Goal: Task Accomplishment & Management: Manage account settings

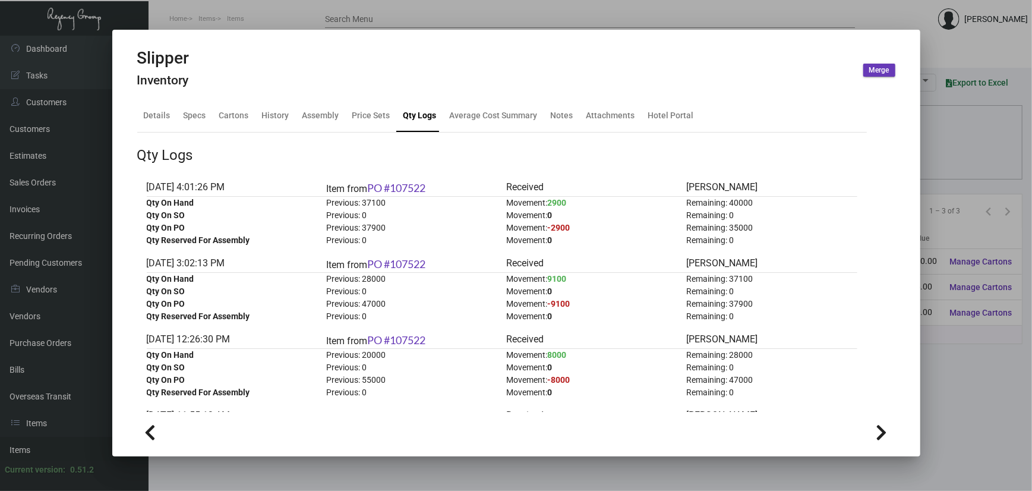
scroll to position [79, 0]
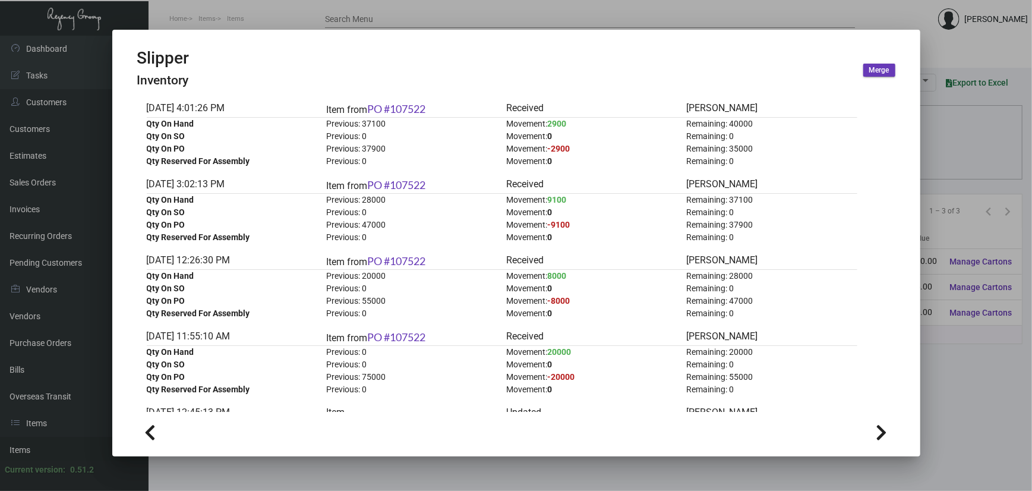
click at [1018, 437] on div at bounding box center [516, 245] width 1032 height 491
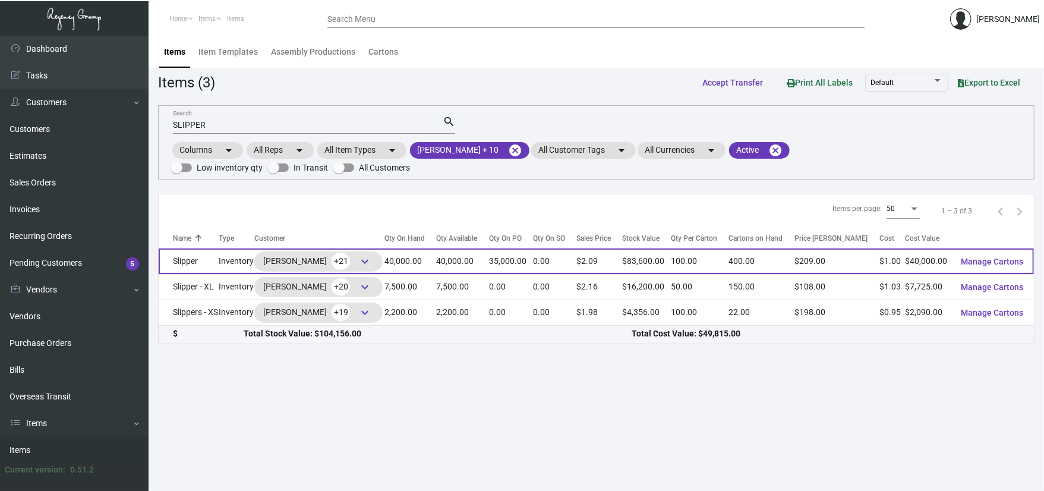
click at [203, 262] on td "Slipper" at bounding box center [189, 261] width 60 height 26
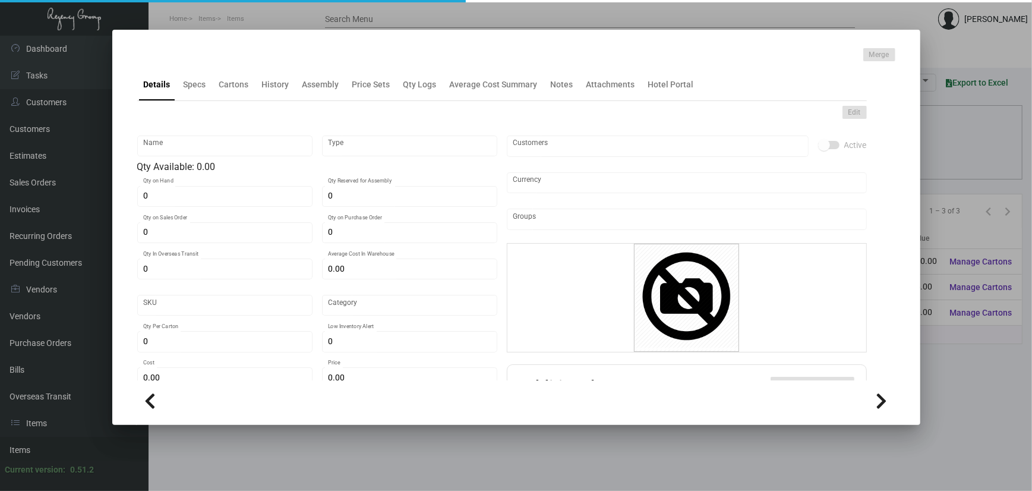
type input "Slipper"
type input "Inventory"
type input "40,000"
type input "35,000"
type input "10,000"
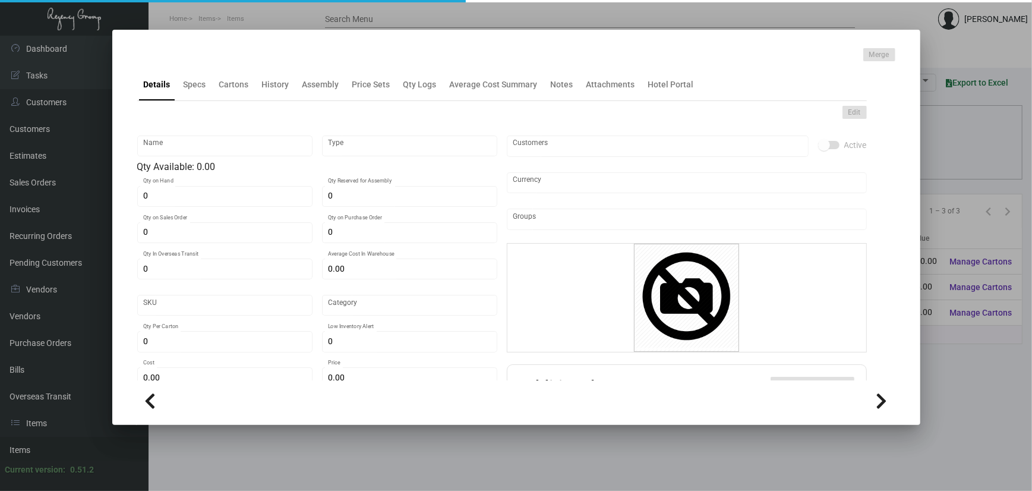
type input "$ 0.91751"
type input "3169"
type input "Overseas"
type input "100"
type input "4,500"
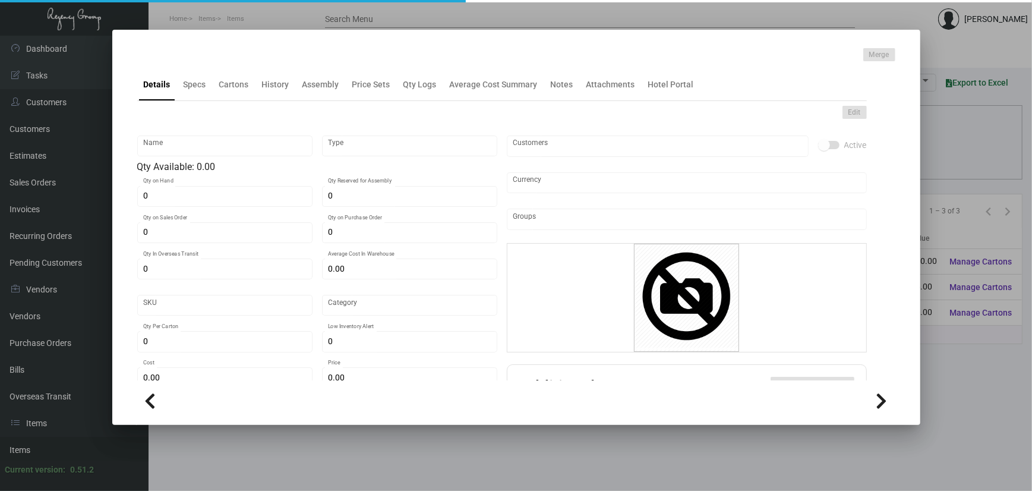
type input "$ 1.00"
type input "$ 2.09"
checkbox input "true"
type input "United States Dollar $"
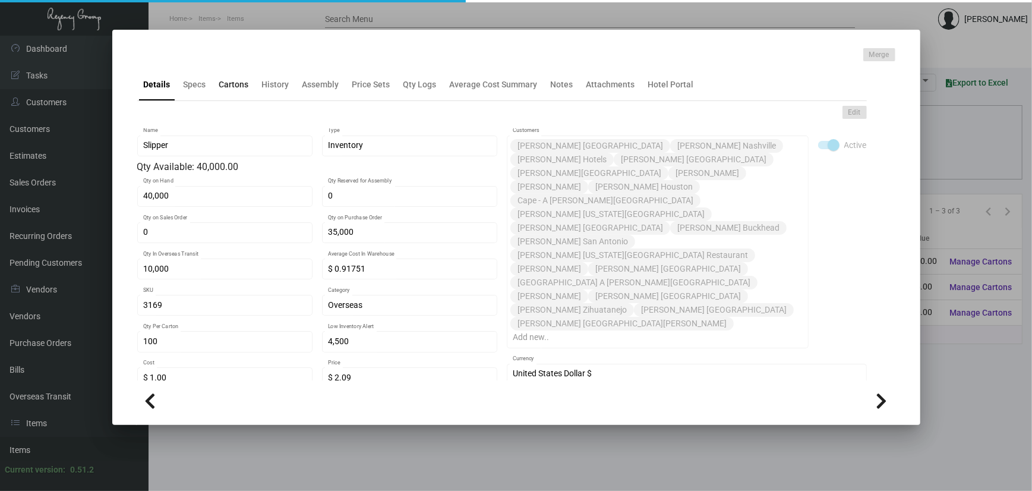
click at [226, 84] on div "Cartons" at bounding box center [234, 84] width 30 height 12
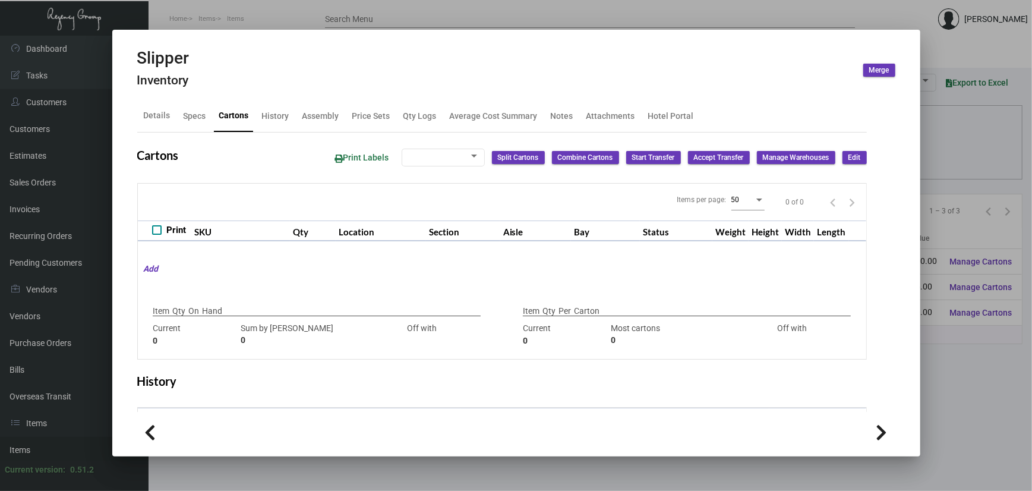
type input "40,000"
type input "5000"
type input "+35000"
type input "100"
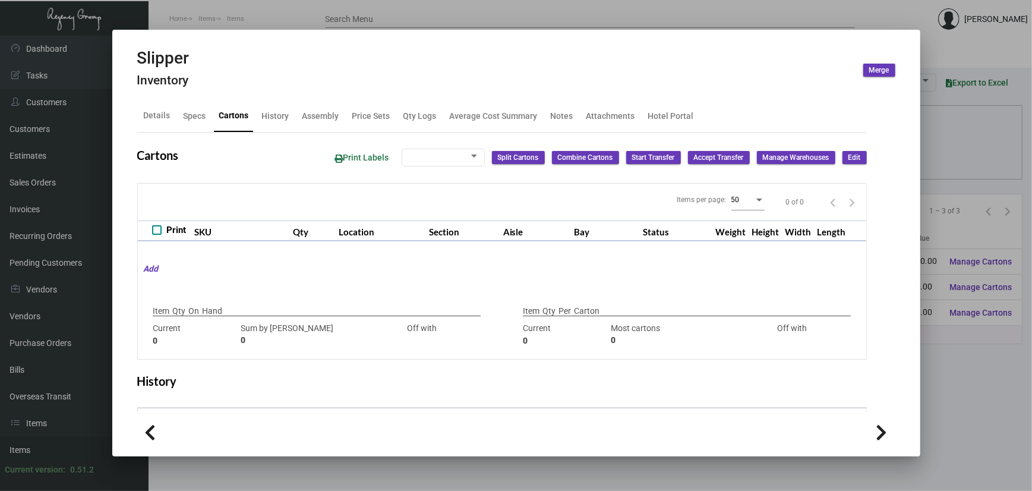
type input "0"
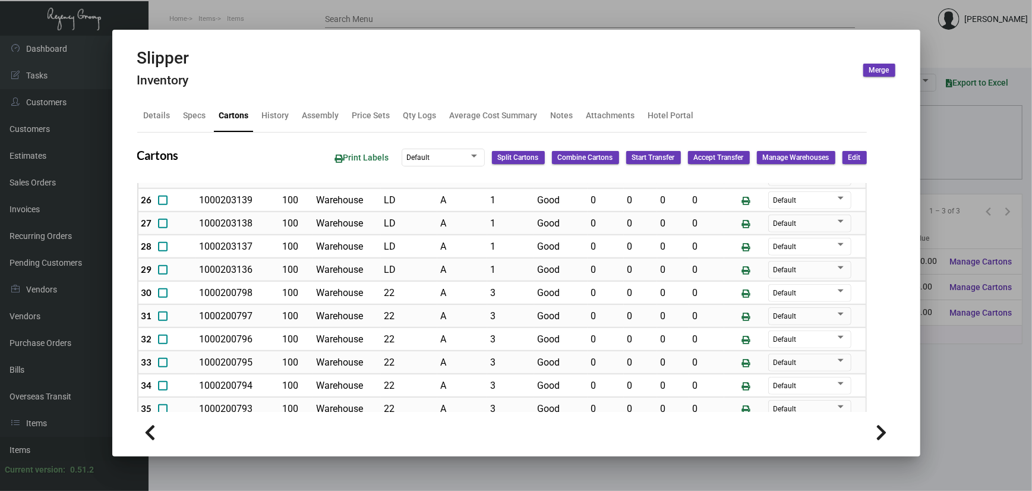
scroll to position [633, 0]
click at [416, 93] on mat-tab-group "Details Specs Cartons History Assembly Price Sets Qty Logs Average Cost Summary…" at bounding box center [502, 252] width 758 height 319
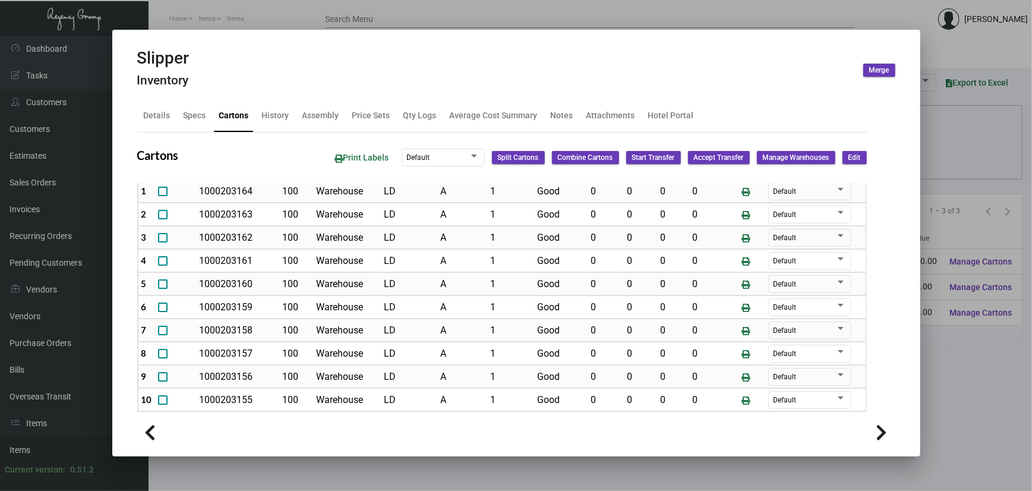
scroll to position [0, 0]
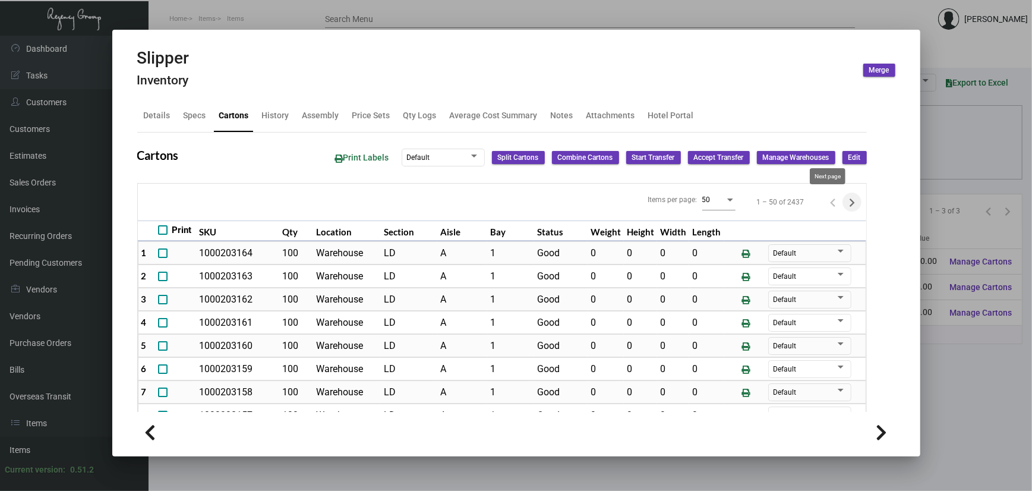
click at [844, 198] on icon "Next page" at bounding box center [852, 202] width 17 height 17
type input "0"
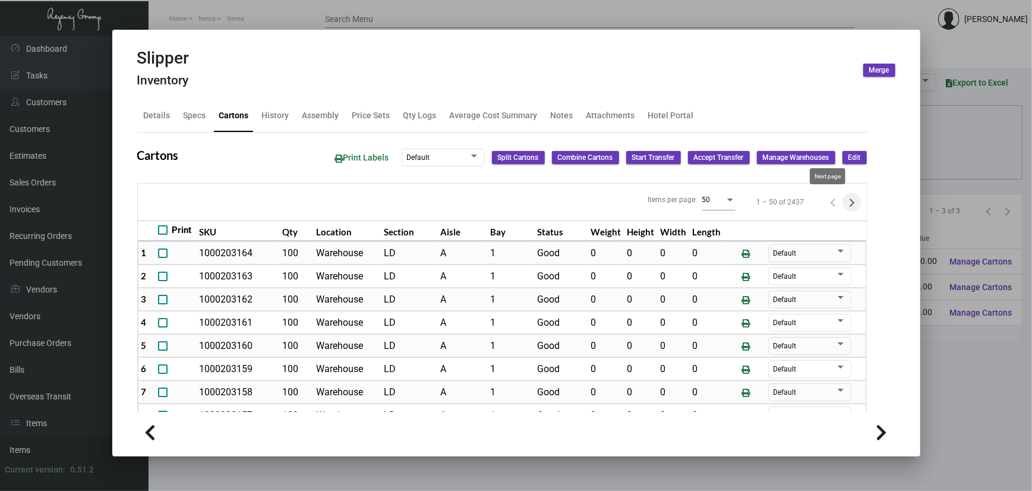
type input "0"
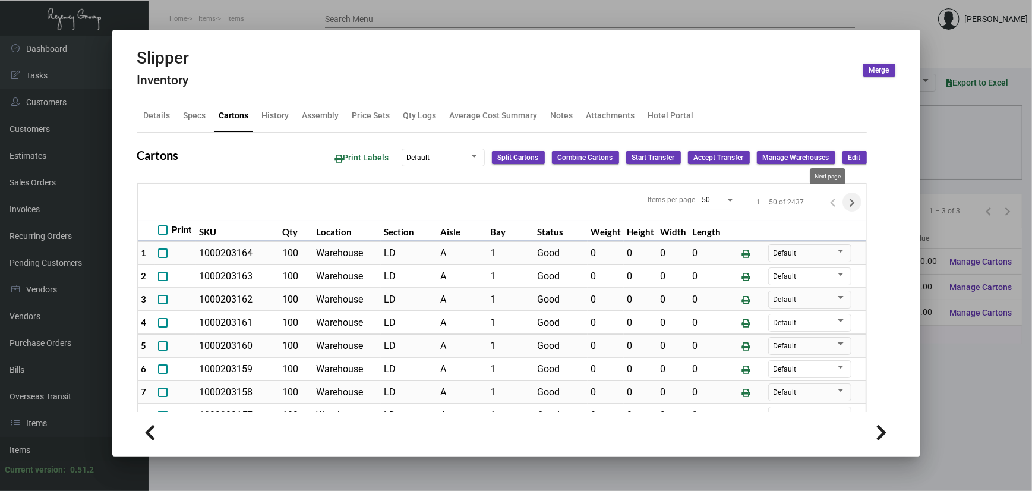
type input "0"
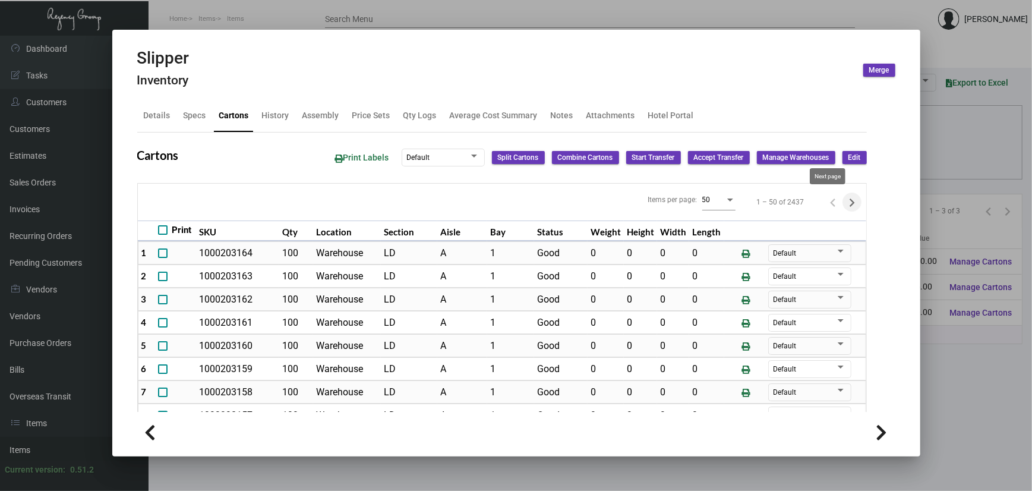
type input "0"
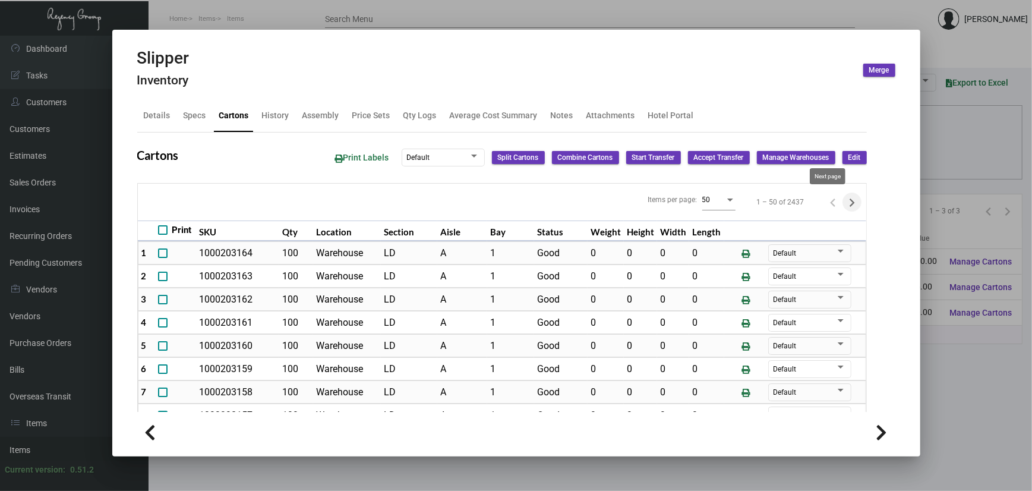
type input "0"
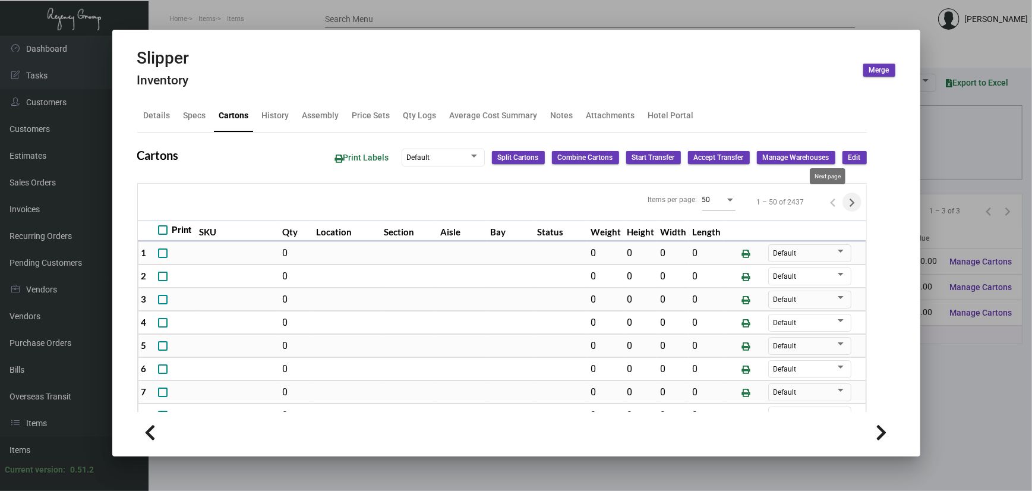
type input "0"
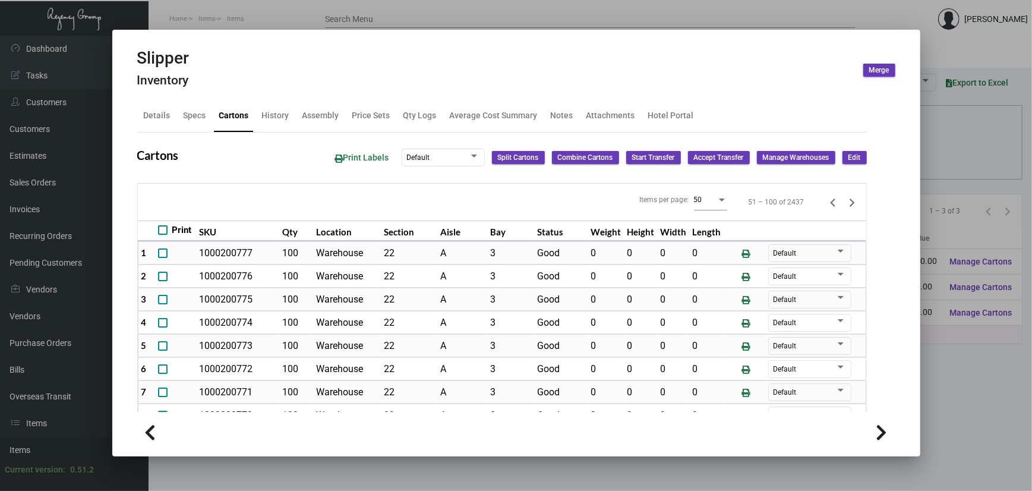
click at [694, 210] on div "50" at bounding box center [710, 198] width 33 height 23
click at [695, 214] on span "100" at bounding box center [687, 220] width 33 height 21
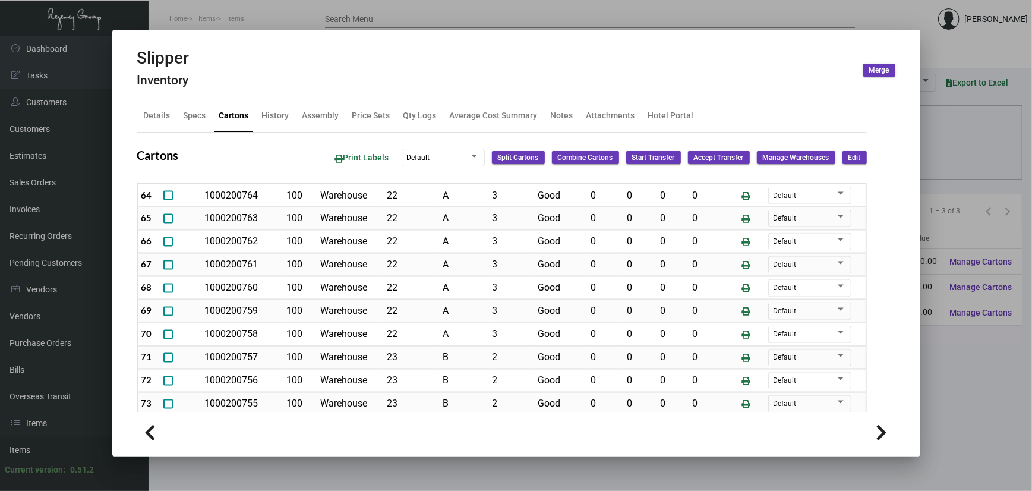
scroll to position [1553, 0]
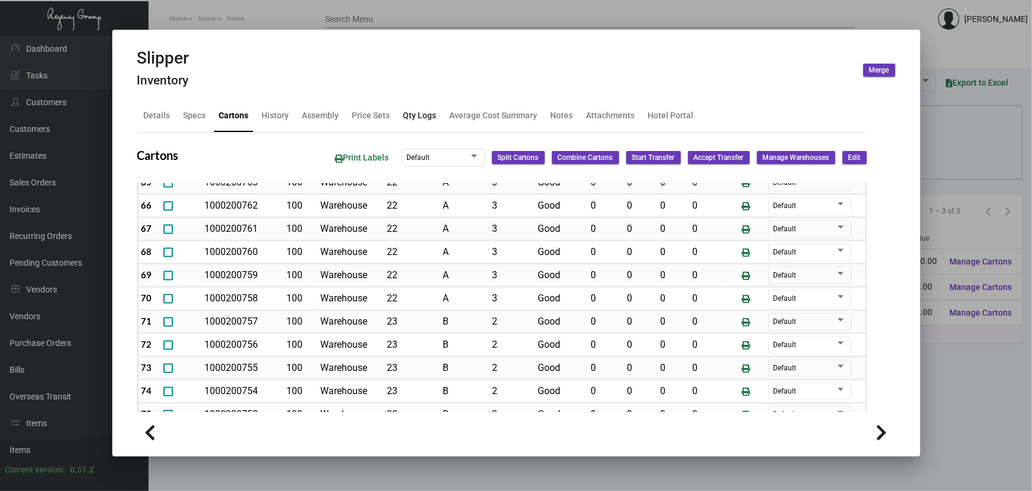
click at [434, 110] on div "Qty Logs" at bounding box center [420, 116] width 43 height 29
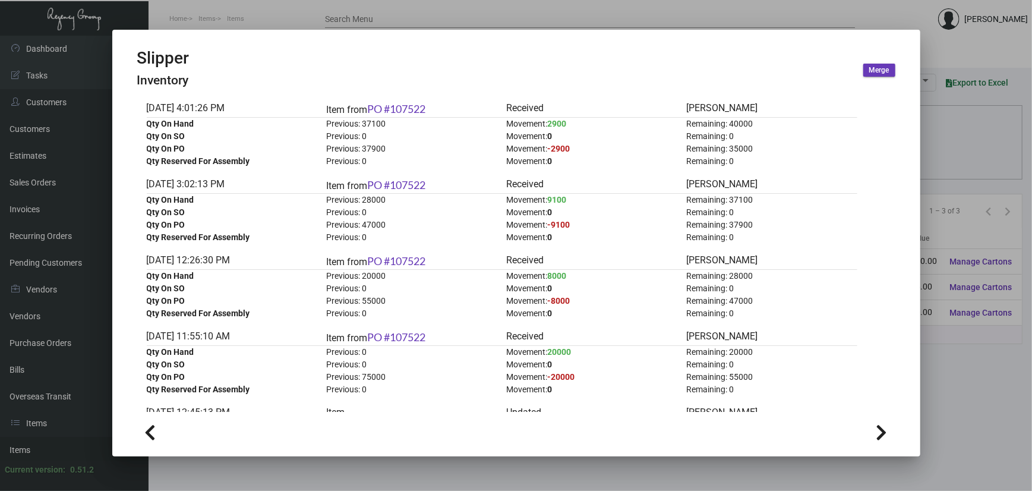
scroll to position [0, 0]
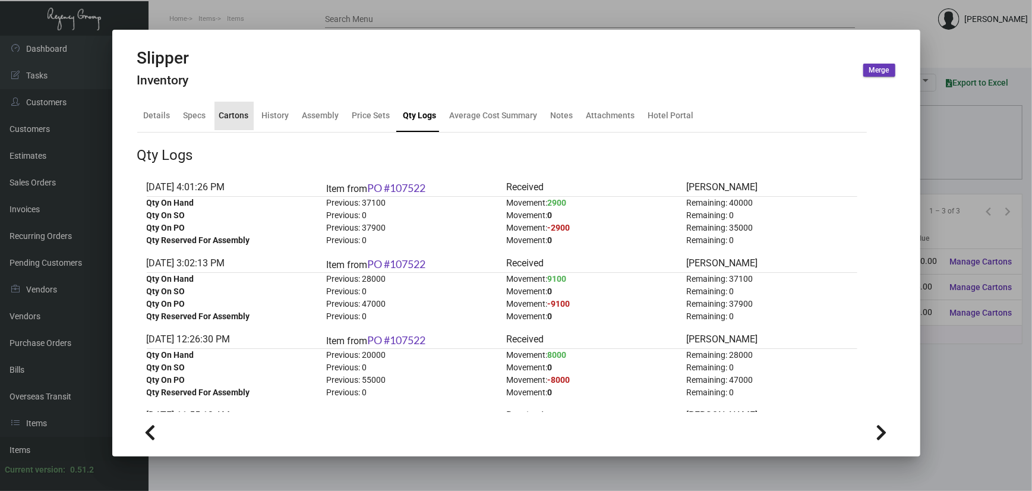
click at [241, 110] on div "Cartons" at bounding box center [234, 115] width 30 height 12
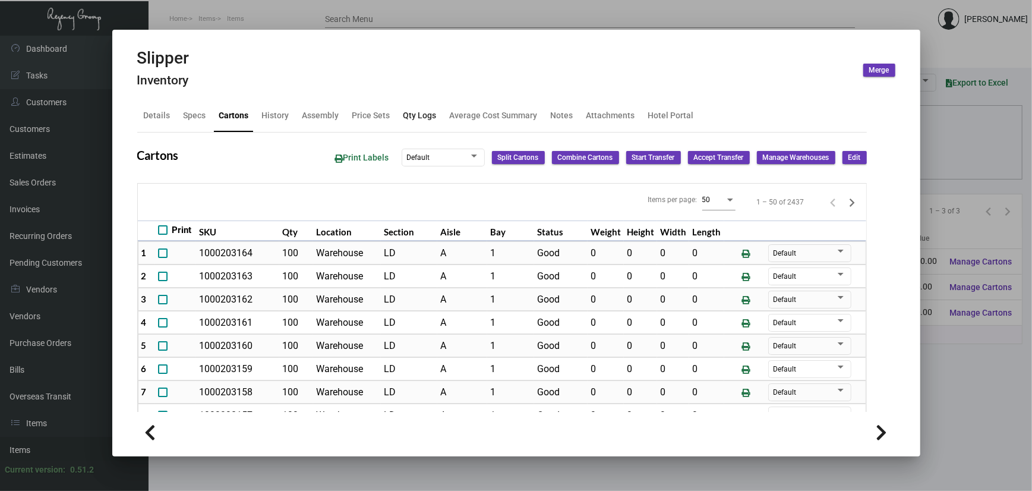
click at [421, 112] on div "Qty Logs" at bounding box center [419, 115] width 33 height 12
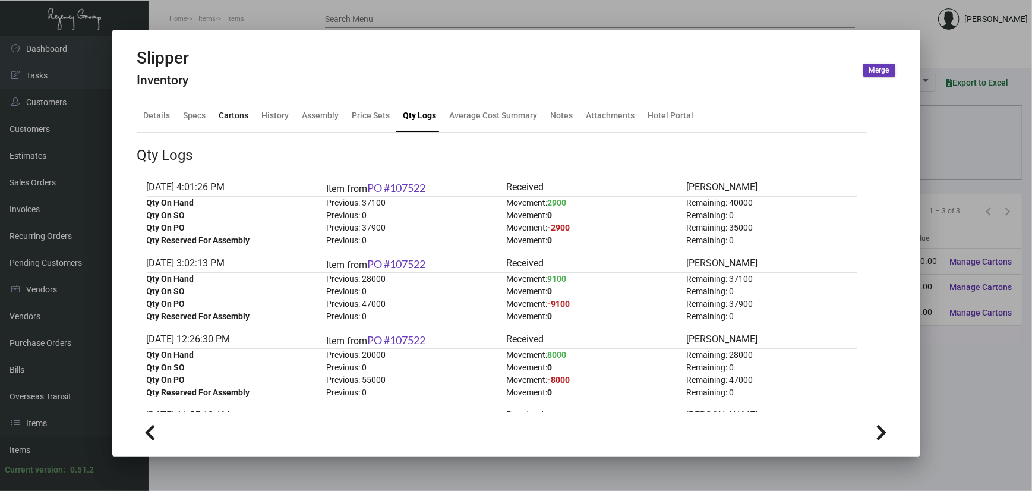
click at [236, 118] on div "Cartons" at bounding box center [234, 115] width 30 height 12
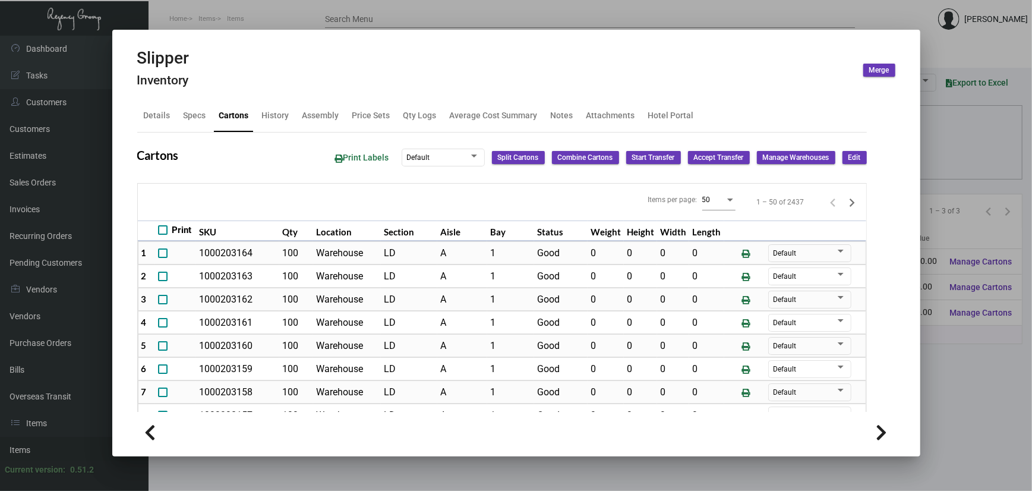
click at [702, 194] on div "50" at bounding box center [718, 198] width 33 height 23
click at [696, 221] on span "100" at bounding box center [695, 220] width 33 height 21
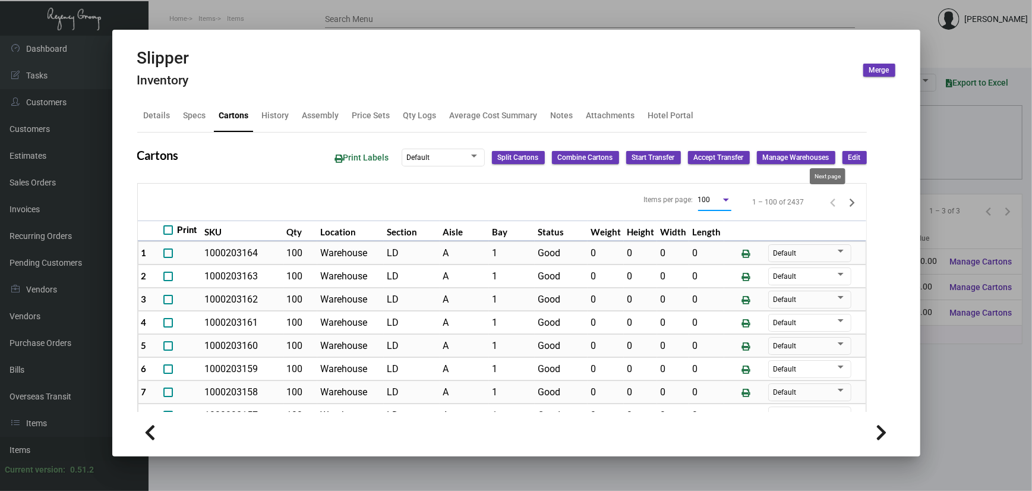
drag, startPoint x: 827, startPoint y: 203, endPoint x: 541, endPoint y: 308, distance: 304.8
click at [844, 204] on icon "Next page" at bounding box center [852, 202] width 17 height 17
click at [844, 203] on icon "Next page" at bounding box center [852, 202] width 17 height 17
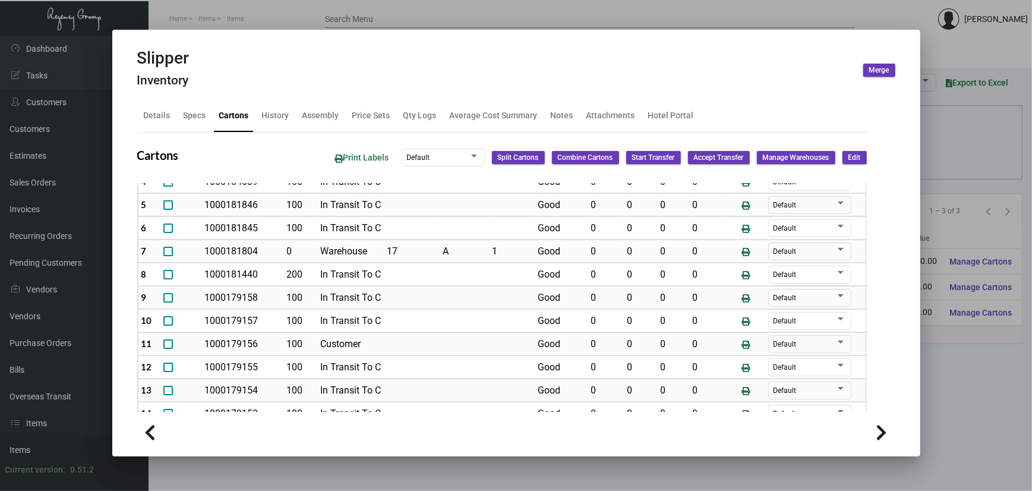
scroll to position [158, 0]
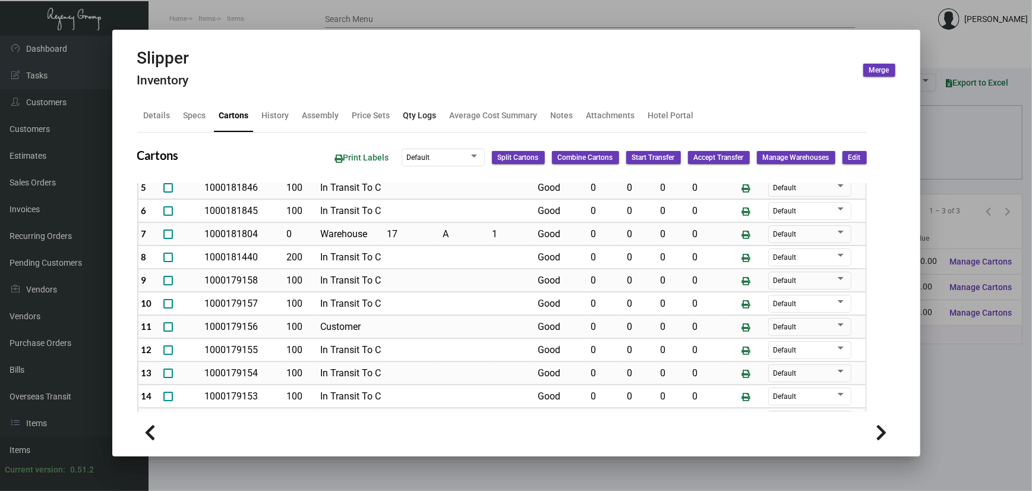
click at [421, 125] on div "Qty Logs" at bounding box center [420, 116] width 43 height 29
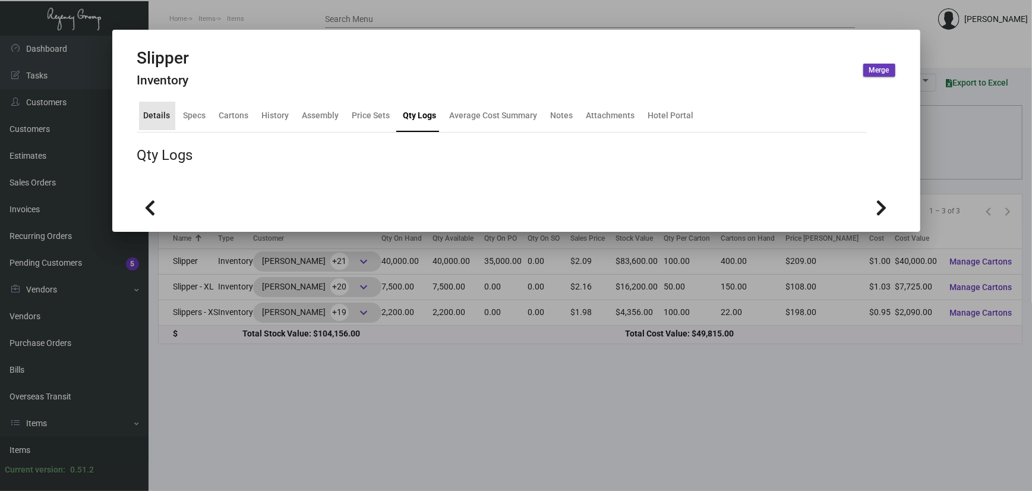
click at [160, 115] on div "Details" at bounding box center [157, 115] width 27 height 12
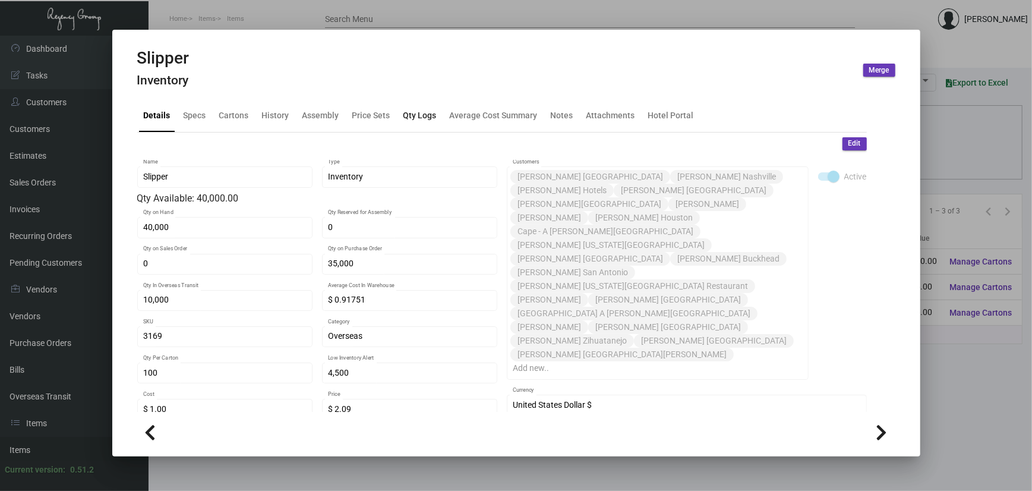
click at [428, 119] on div "Qty Logs" at bounding box center [419, 115] width 33 height 12
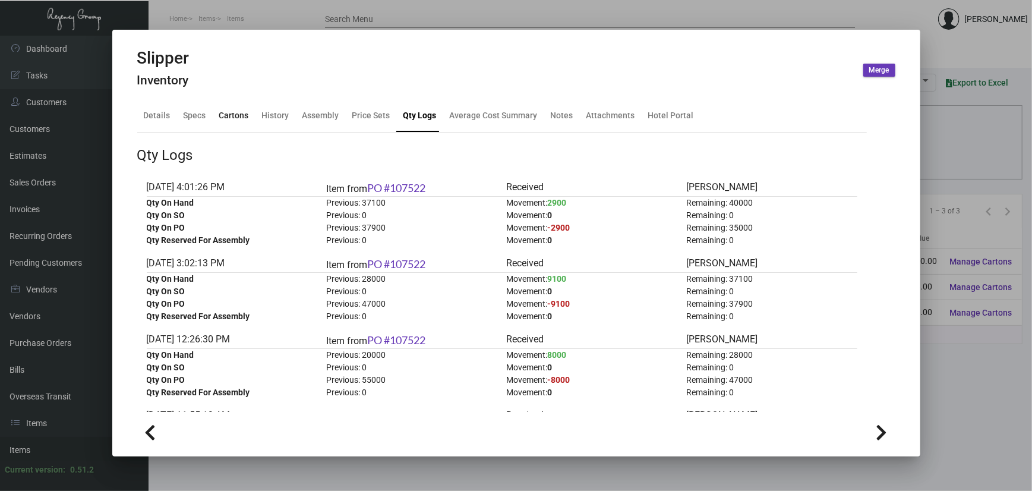
click at [231, 118] on div "Cartons" at bounding box center [234, 115] width 30 height 12
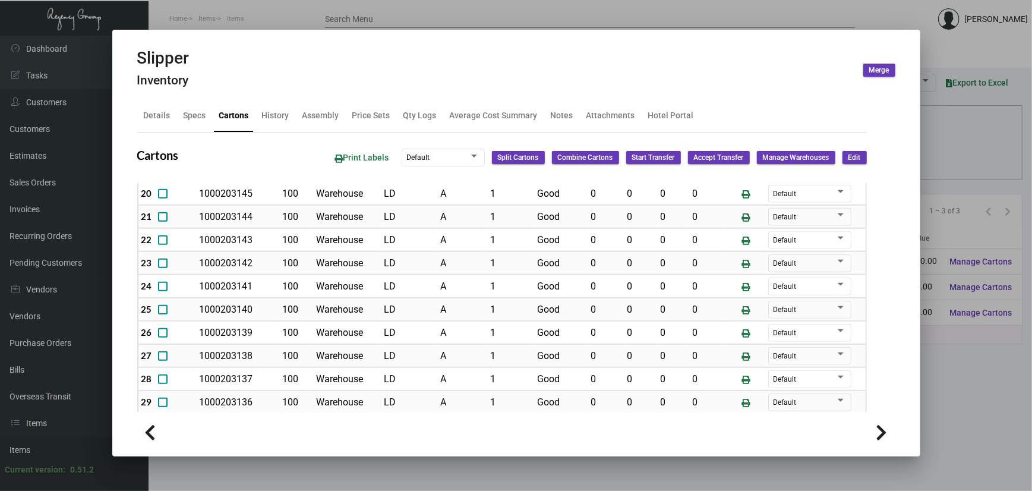
scroll to position [524, 0]
click at [419, 122] on div "Qty Logs" at bounding box center [420, 116] width 43 height 29
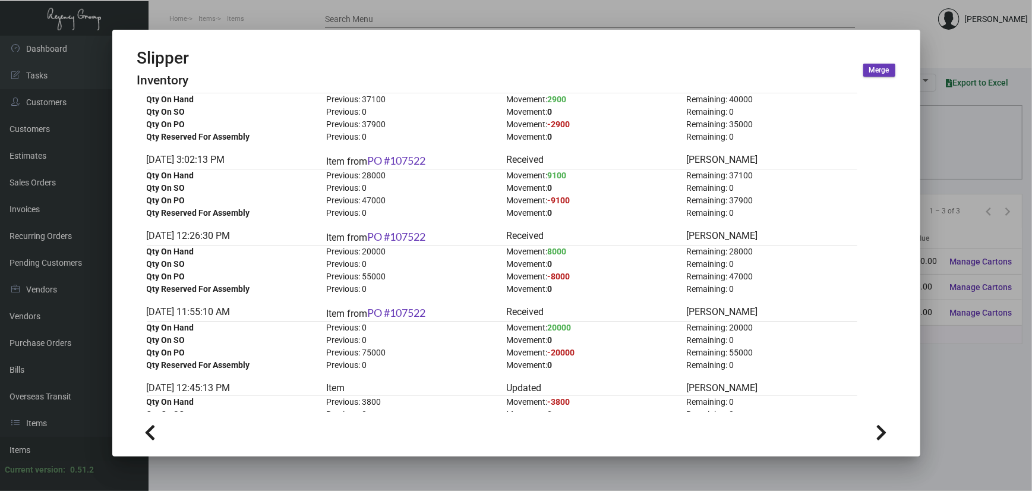
scroll to position [79, 0]
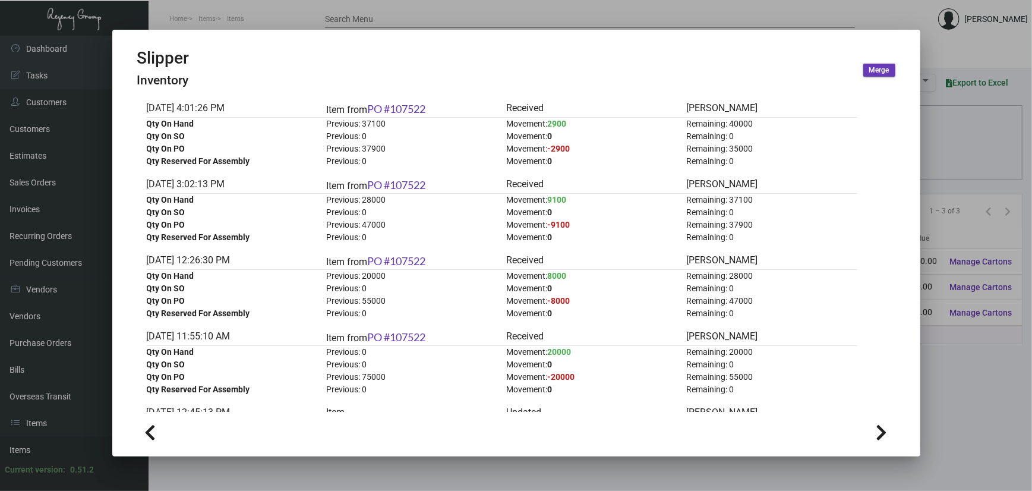
click at [255, 22] on div at bounding box center [516, 245] width 1032 height 491
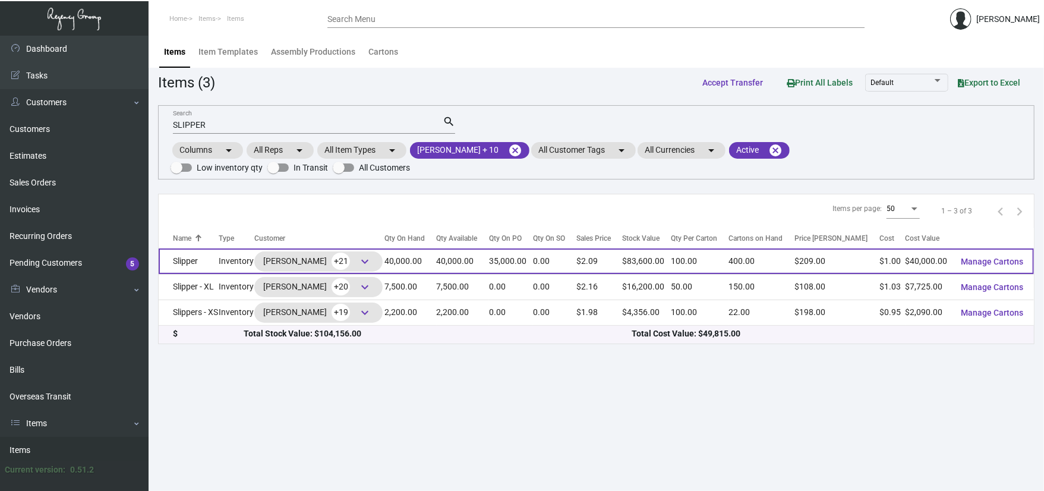
click at [217, 274] on td "Slipper" at bounding box center [189, 261] width 60 height 26
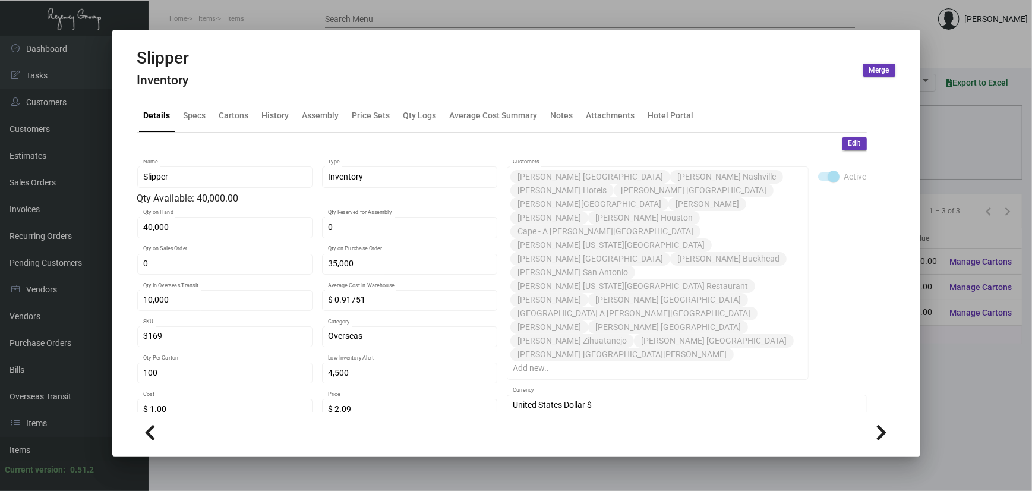
click at [295, 112] on div "Details Specs Cartons History Assembly Price Sets Qty Logs Average Cost Summary…" at bounding box center [501, 116] width 729 height 32
click at [277, 112] on div "History" at bounding box center [275, 115] width 27 height 12
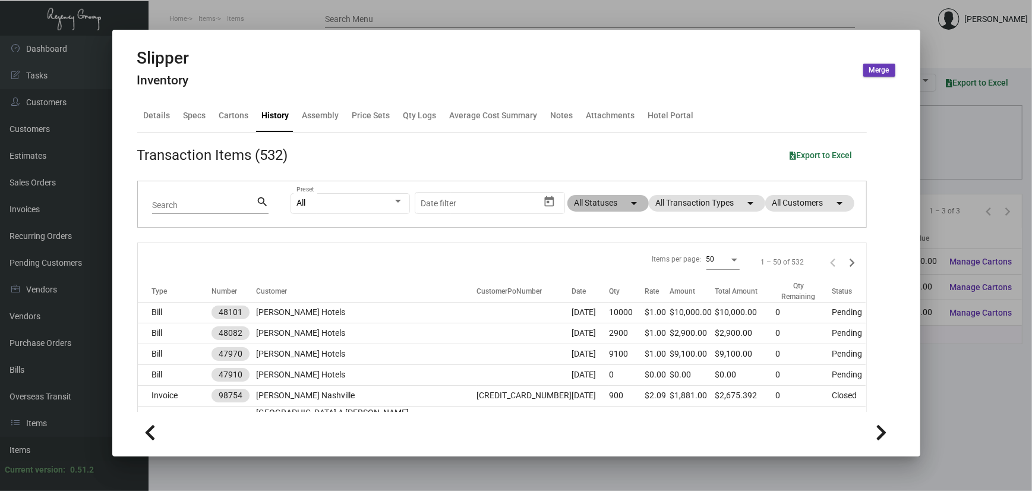
click at [585, 207] on mat-chip "All Statuses arrow_drop_down" at bounding box center [607, 203] width 81 height 17
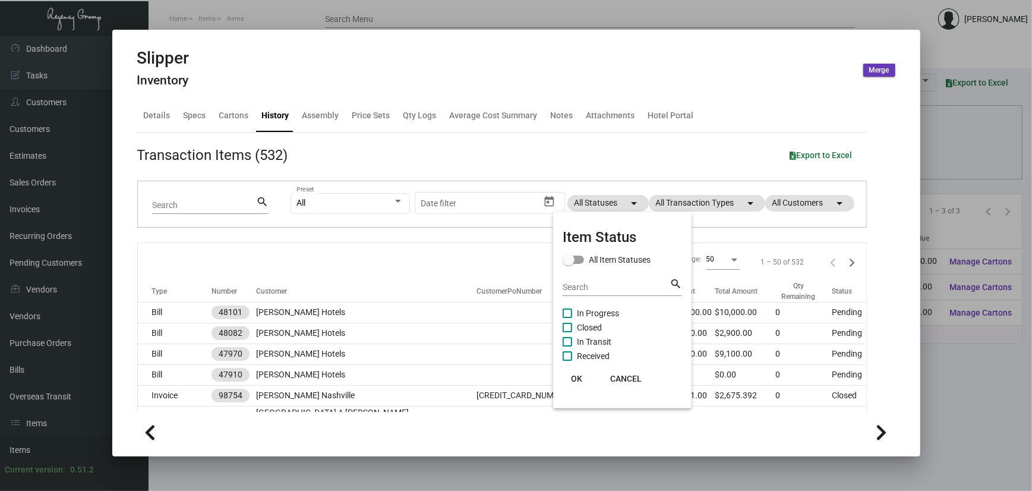
click at [589, 308] on span "In Progress" at bounding box center [598, 313] width 42 height 14
click at [567, 318] on input "In Progress" at bounding box center [567, 318] width 1 height 1
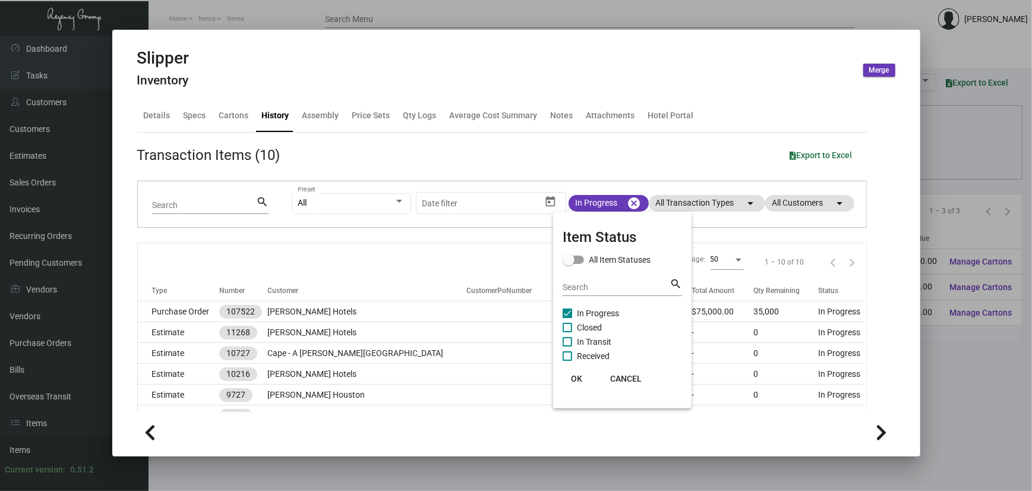
click at [580, 372] on button "OK" at bounding box center [577, 378] width 38 height 21
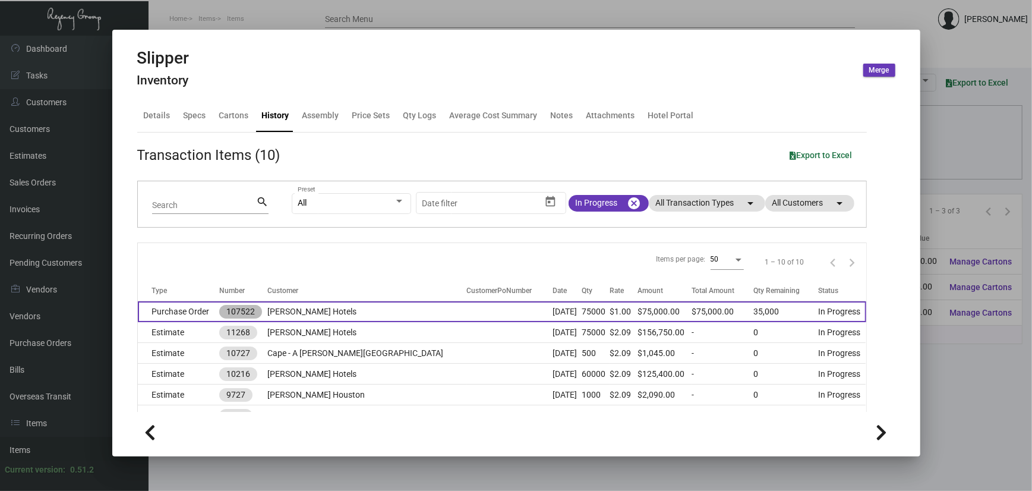
click at [232, 316] on mat-chip "107522" at bounding box center [240, 312] width 43 height 14
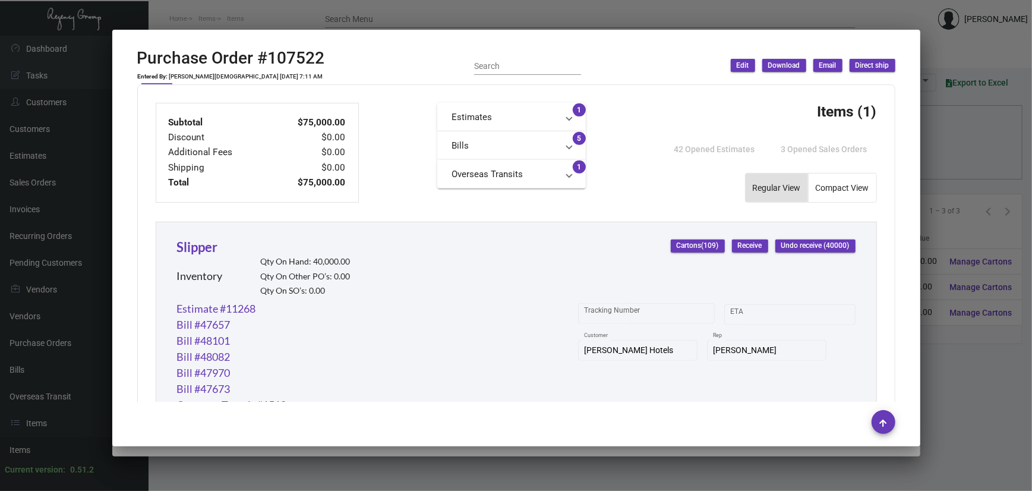
scroll to position [396, 0]
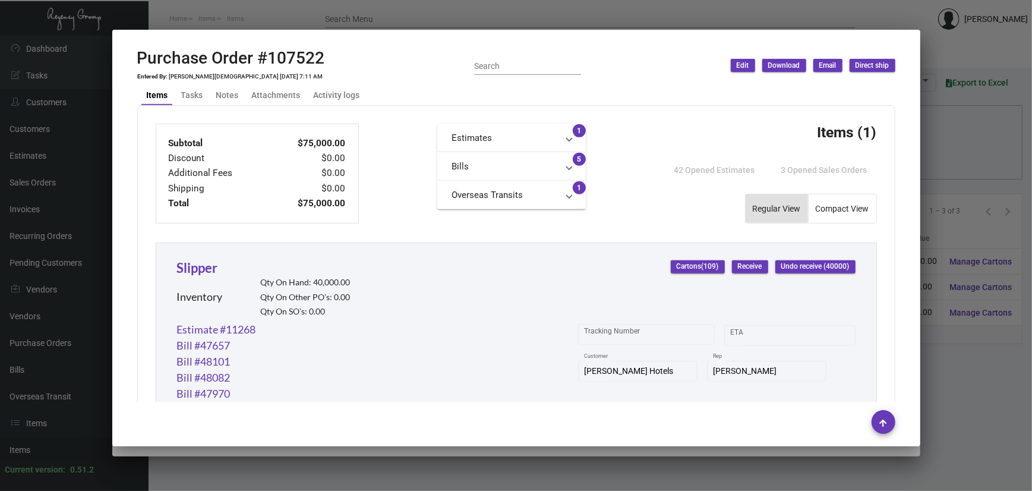
click at [738, 269] on span "Receive" at bounding box center [750, 266] width 24 height 10
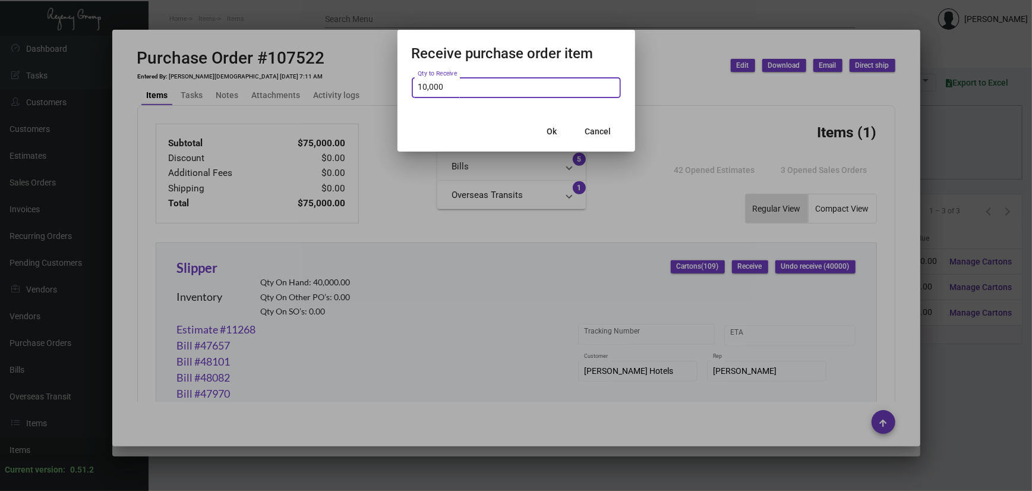
click at [461, 124] on div "Ok Cancel" at bounding box center [516, 131] width 209 height 40
click at [542, 125] on button "Ok" at bounding box center [552, 131] width 38 height 21
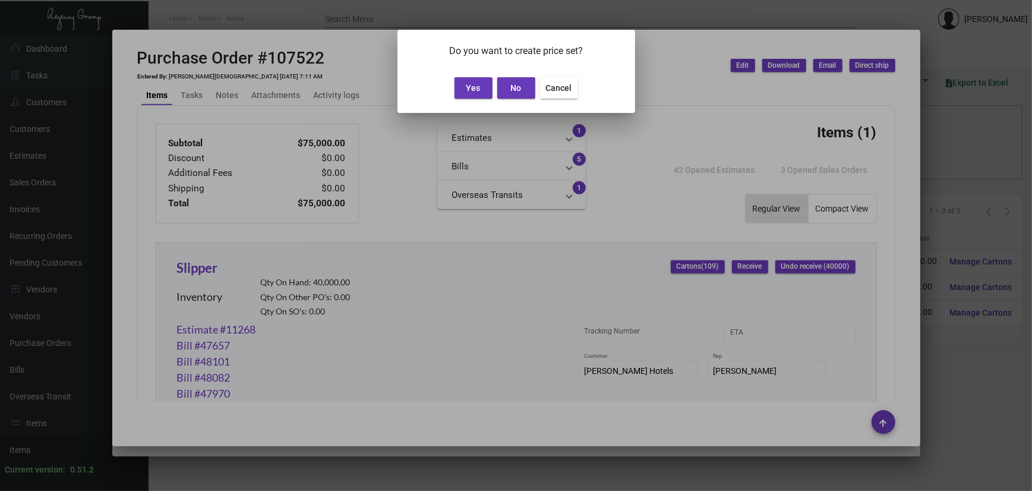
click at [512, 84] on span "No" at bounding box center [516, 88] width 11 height 10
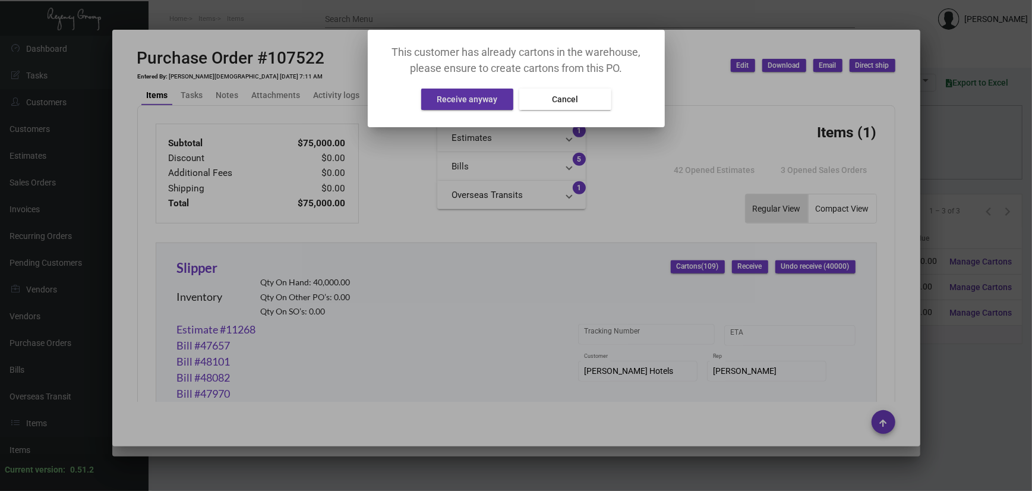
click at [488, 91] on button "Receive anyway" at bounding box center [467, 99] width 92 height 21
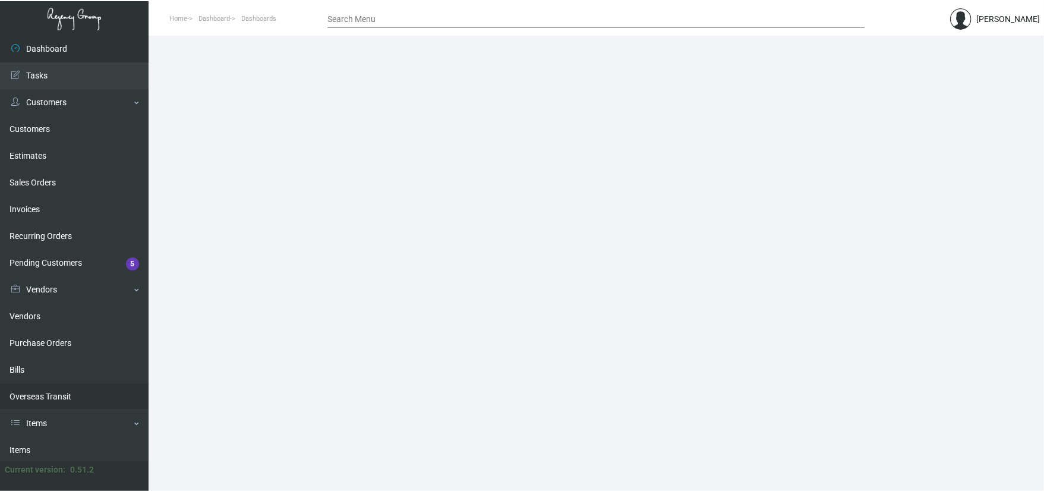
drag, startPoint x: 68, startPoint y: 447, endPoint x: 95, endPoint y: 405, distance: 50.3
click at [68, 447] on link "Items" at bounding box center [74, 450] width 149 height 27
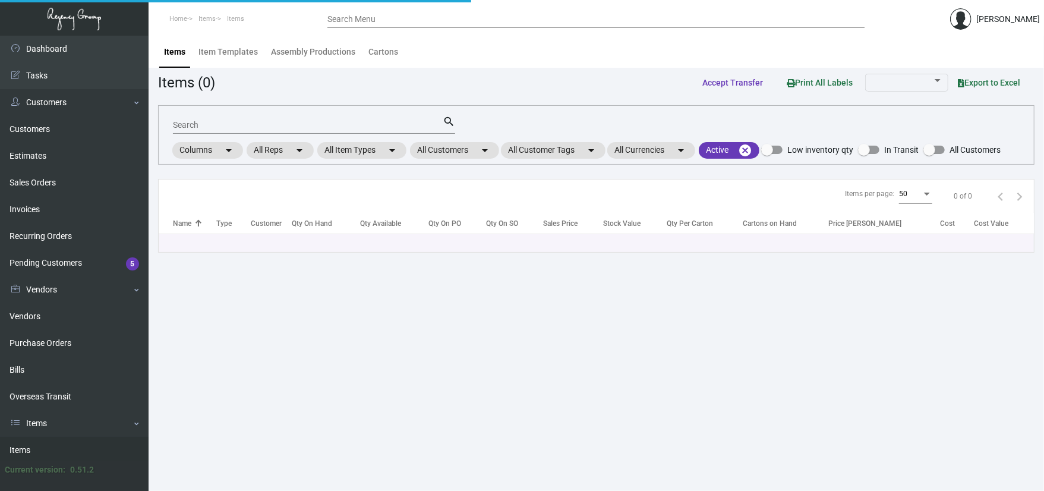
click at [269, 121] on input "Search" at bounding box center [308, 126] width 270 height 10
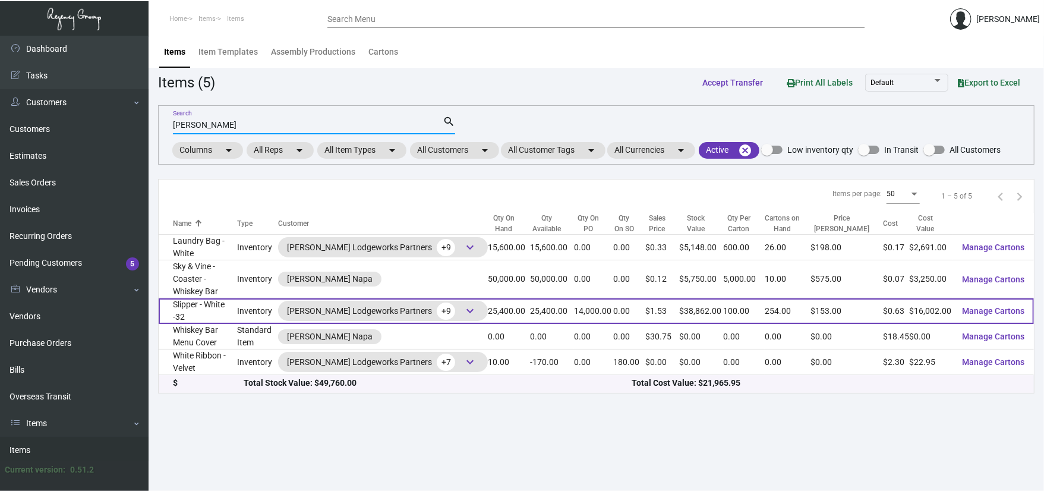
type input "ARCHER WHITE"
click at [216, 298] on td "Slipper - White -32" at bounding box center [198, 311] width 78 height 26
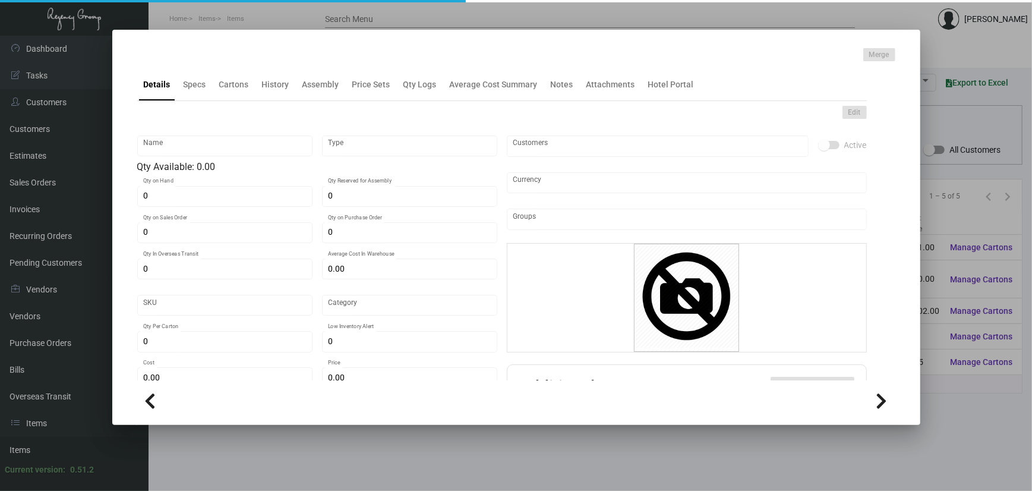
type input "Slipper - White -32"
type input "Inventory"
type input "25,400"
type input "14,000"
type input "$ 0.63664"
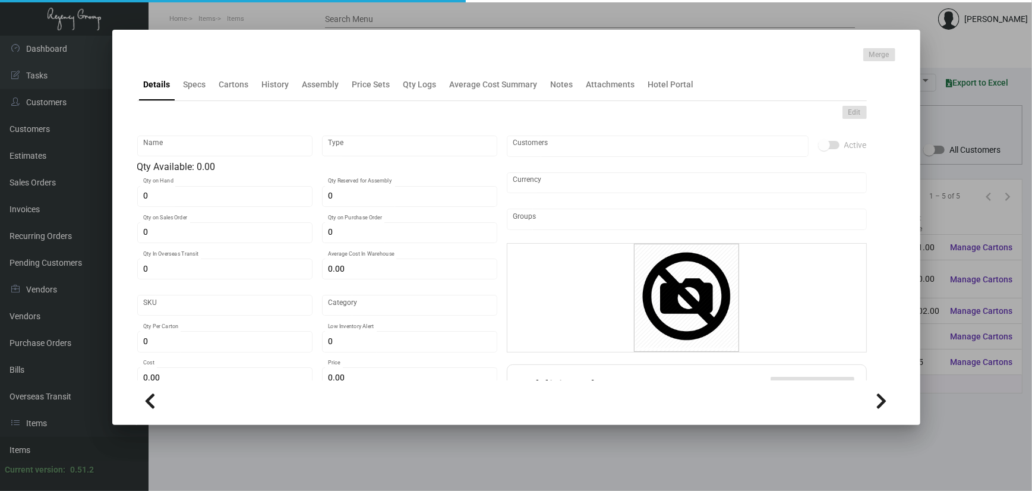
type input "Overseas"
type input "100"
type input "$ 0.63"
type input "$ 1.53"
type textarea "HR Slipper: Size #10 slipper, 1 size to fit all, black color cushion material ,…"
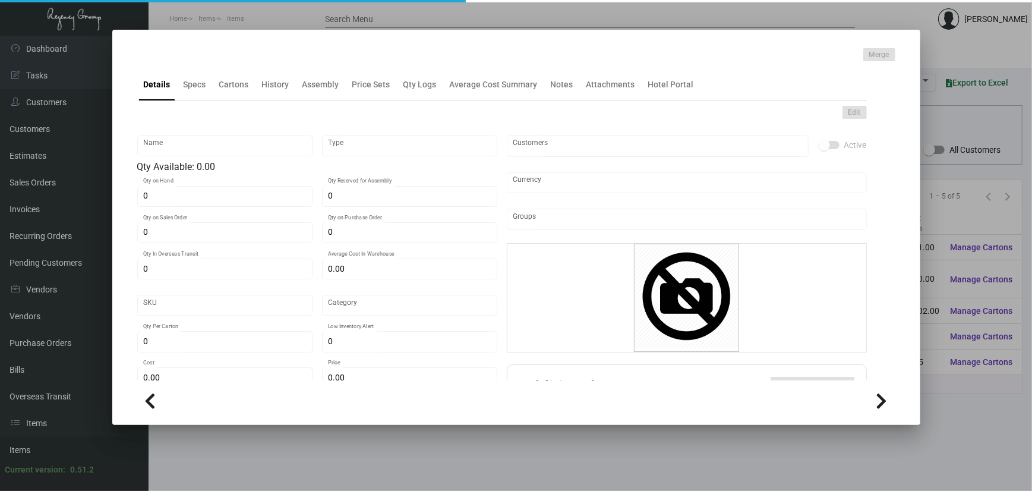
type textarea "HR Slipper: Size #10 slipper, 1 size to fit all, black color cushion material ,…"
checkbox input "true"
type input "United States Dollar $"
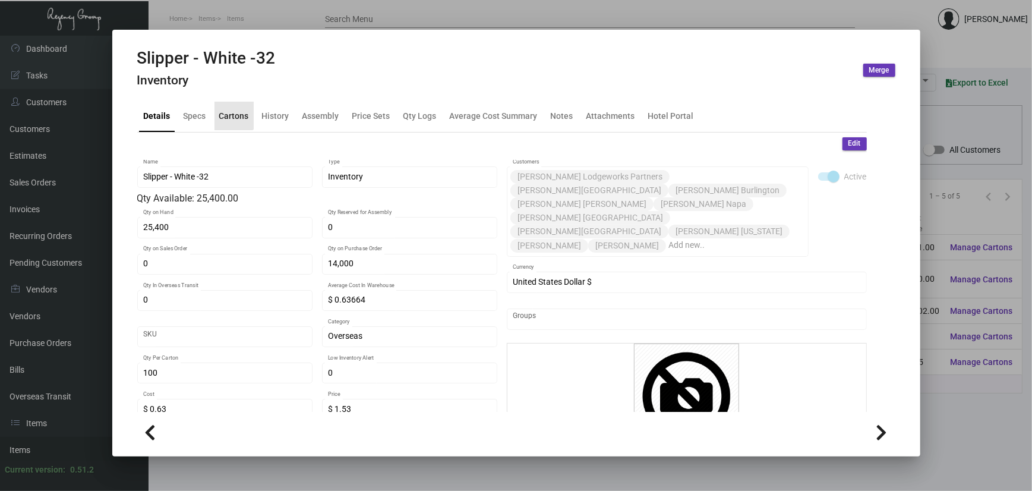
click at [233, 110] on div "Cartons" at bounding box center [234, 115] width 30 height 12
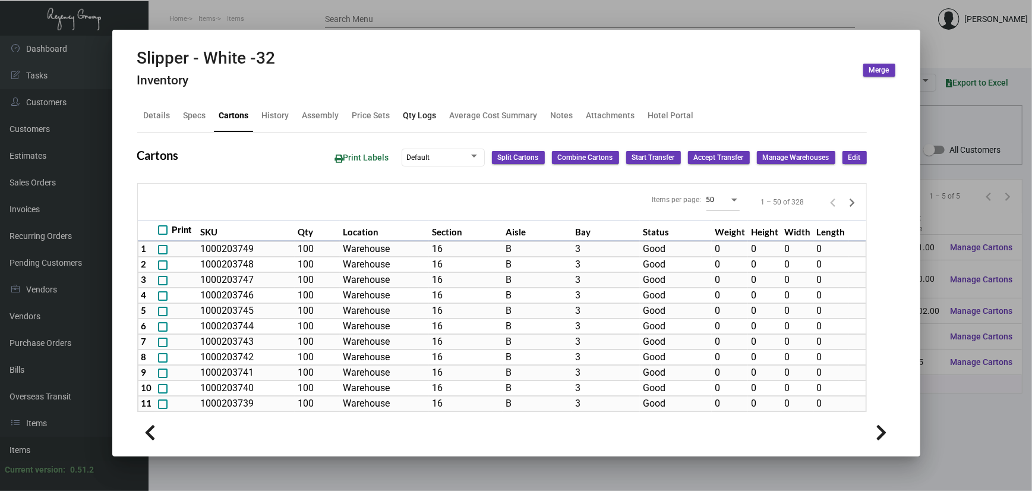
click at [399, 126] on div "Qty Logs" at bounding box center [420, 116] width 43 height 29
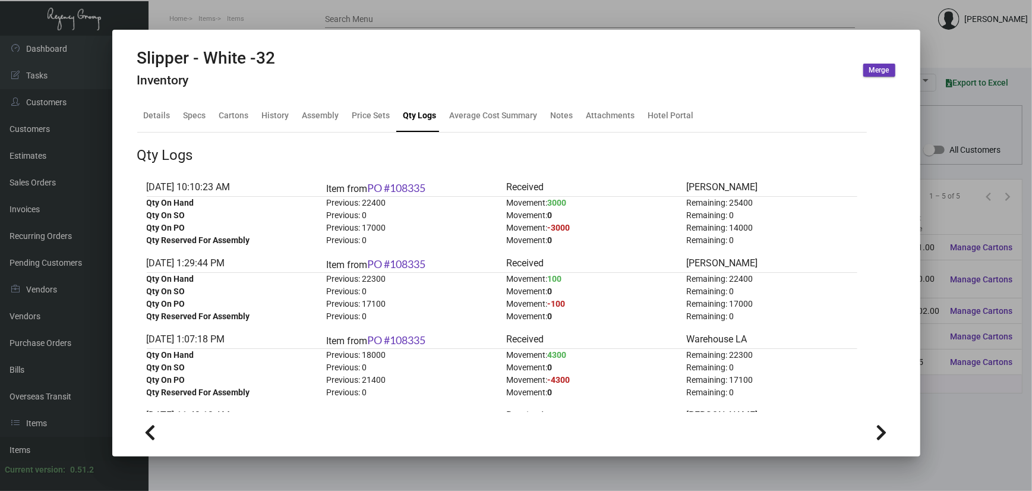
click at [476, 17] on div at bounding box center [516, 245] width 1032 height 491
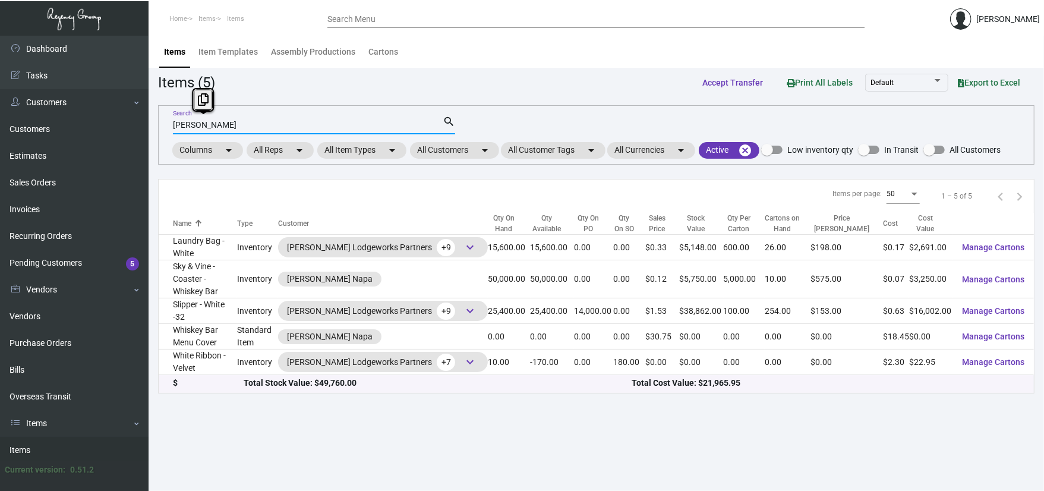
drag, startPoint x: 252, startPoint y: 126, endPoint x: 170, endPoint y: 120, distance: 82.8
click at [170, 120] on div "ARCHER WHITE Search search Columns arrow_drop_down All Reps arrow_drop_down All…" at bounding box center [596, 134] width 876 height 59
click at [305, 121] on input "ARCHER WHITE" at bounding box center [308, 126] width 270 height 10
click at [86, 345] on link "Purchase Orders" at bounding box center [74, 343] width 149 height 27
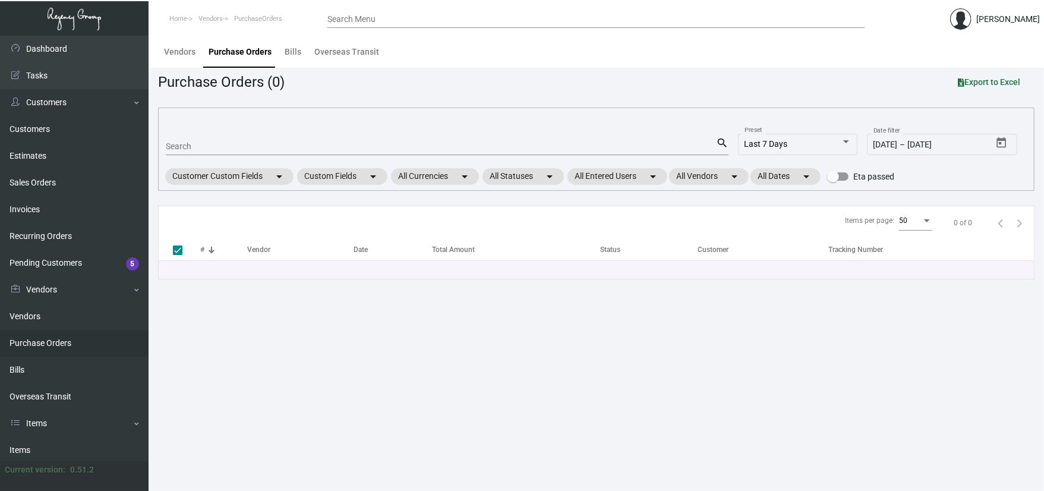
click at [221, 152] on div "Search" at bounding box center [441, 146] width 550 height 18
type input "1"
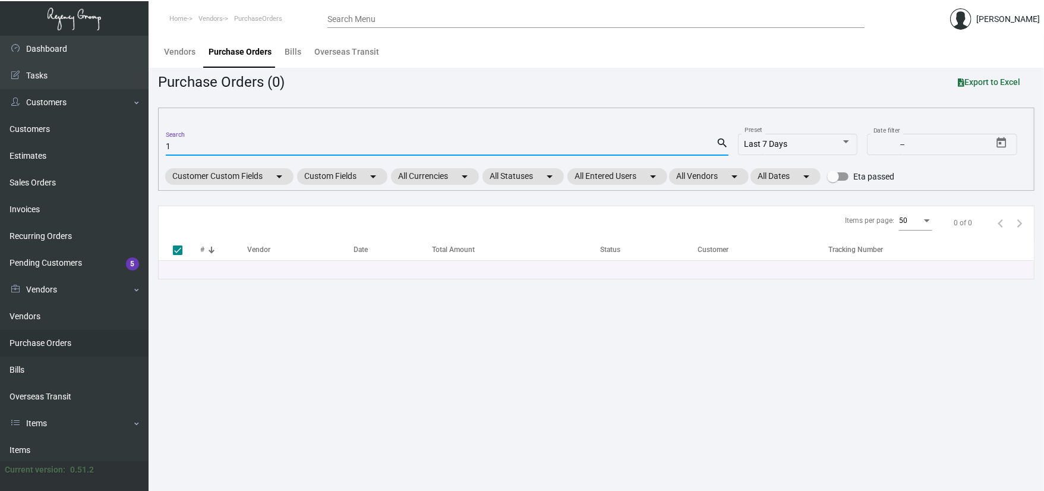
type input "18"
checkbox input "false"
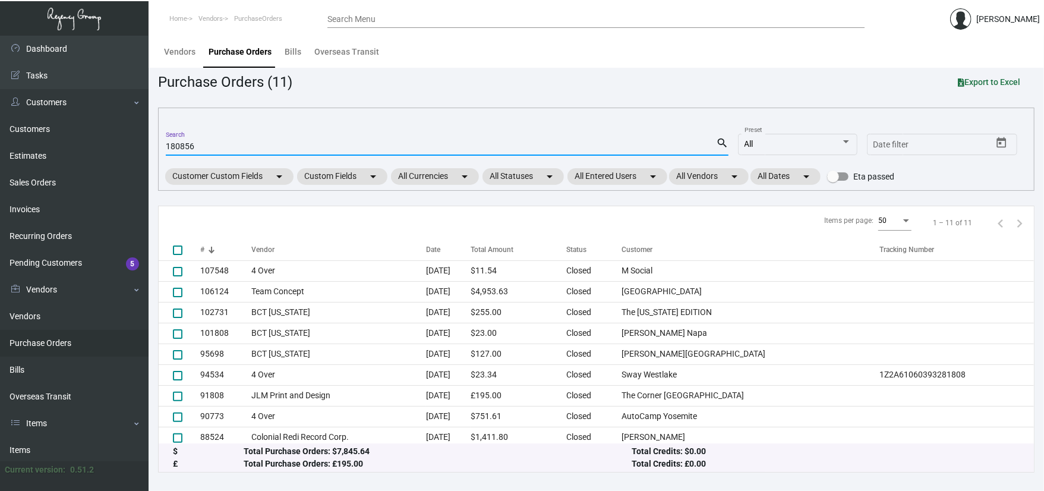
type input "1808566"
checkbox input "true"
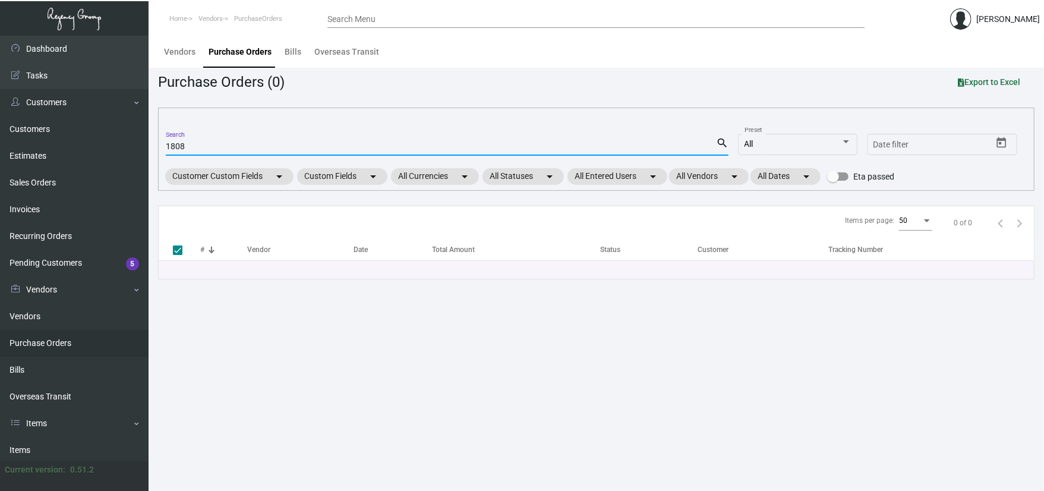
type input "180"
checkbox input "false"
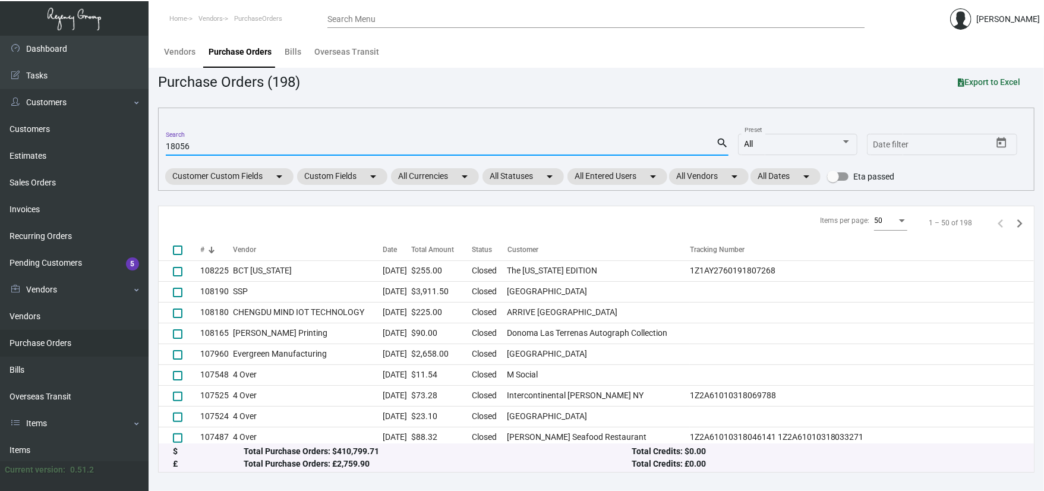
type input "180566"
checkbox input "true"
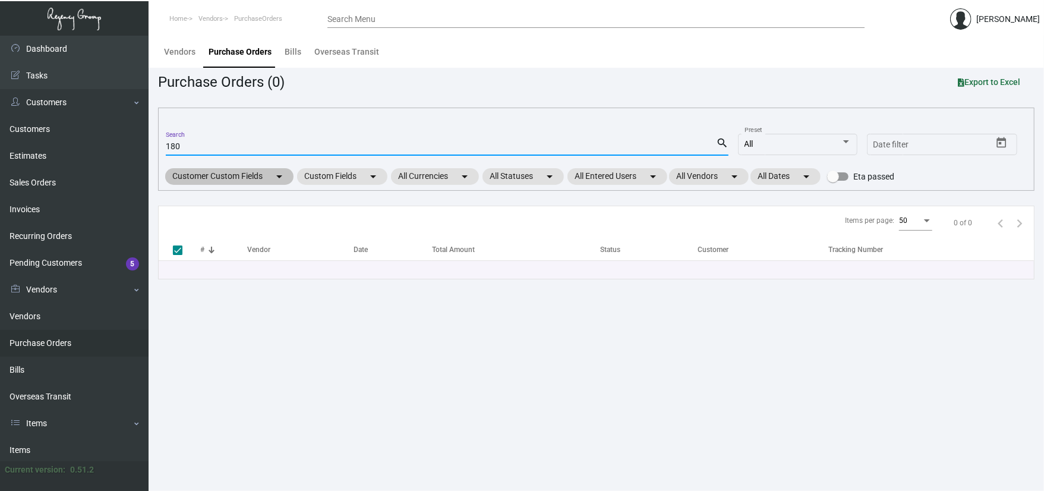
type input "18"
checkbox input "false"
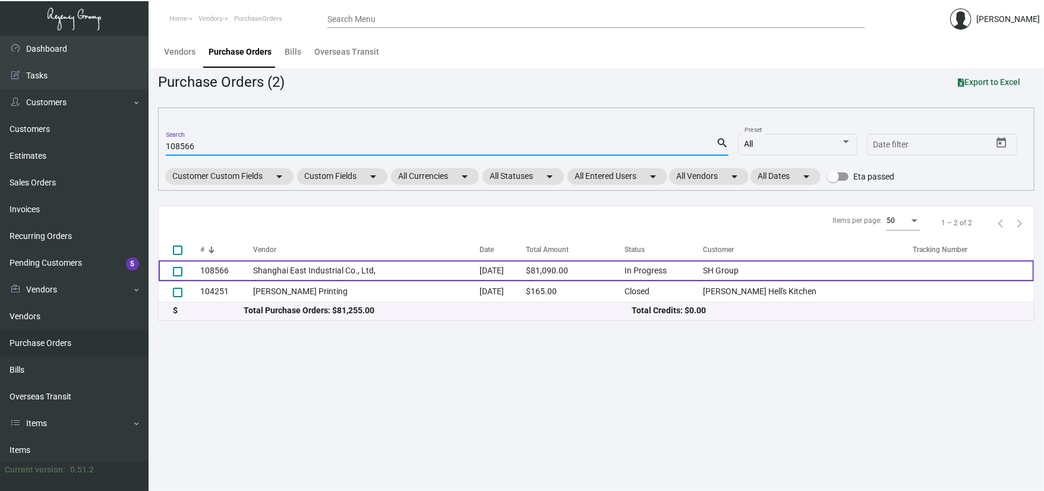
type input "108566"
click at [248, 274] on td "108566" at bounding box center [226, 270] width 53 height 21
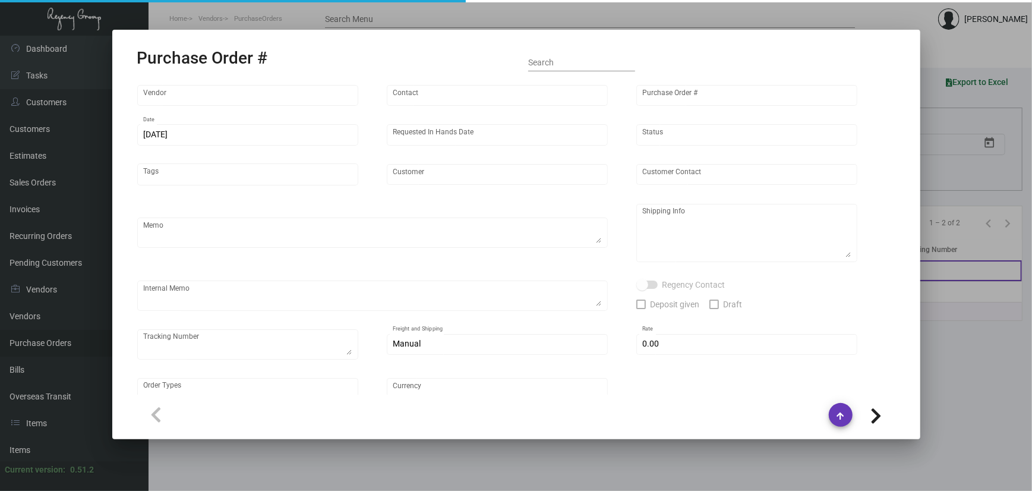
type input "Shanghai East Industrial Co., Ltd,"
type input "David Jiang"
type input "108566"
type input "12/3/2024"
type input "12/31/2024"
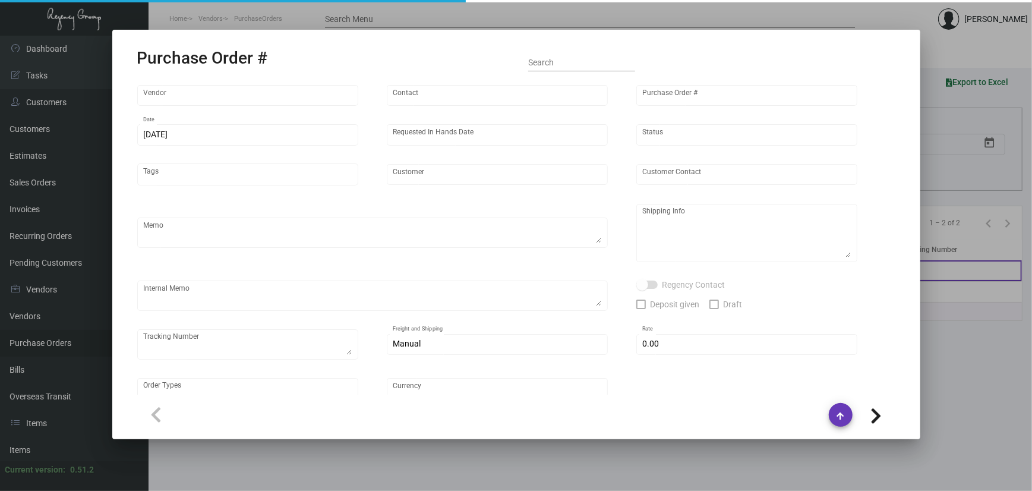
type input "SH Group"
type textarea "Partial for Melbourne, notes add in spec"
type textarea "Regency Group NJ - [PERSON_NAME] [STREET_ADDRESS]"
checkbox input "true"
type input "$ 0.00"
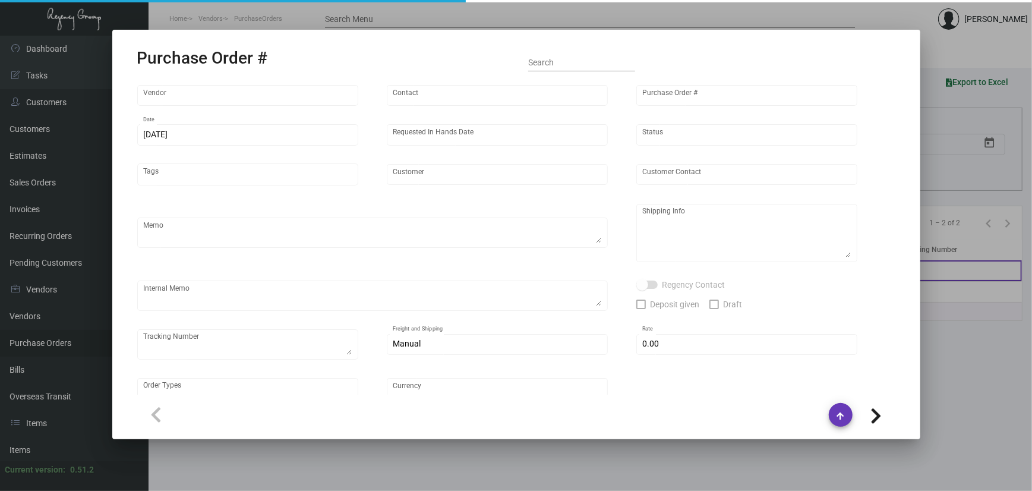
type input "United States Dollar $"
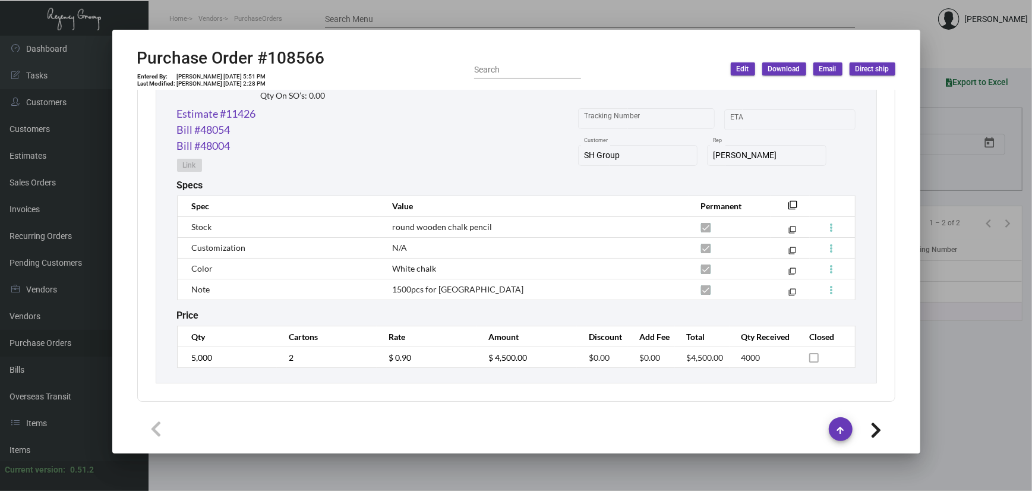
scroll to position [2922, 0]
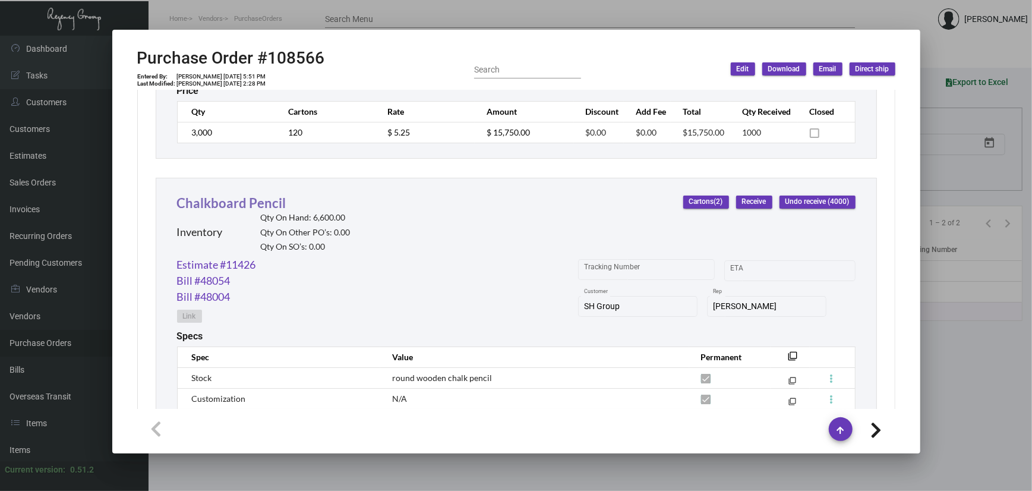
click at [270, 207] on link "Chalkboard Pencil" at bounding box center [231, 203] width 109 height 16
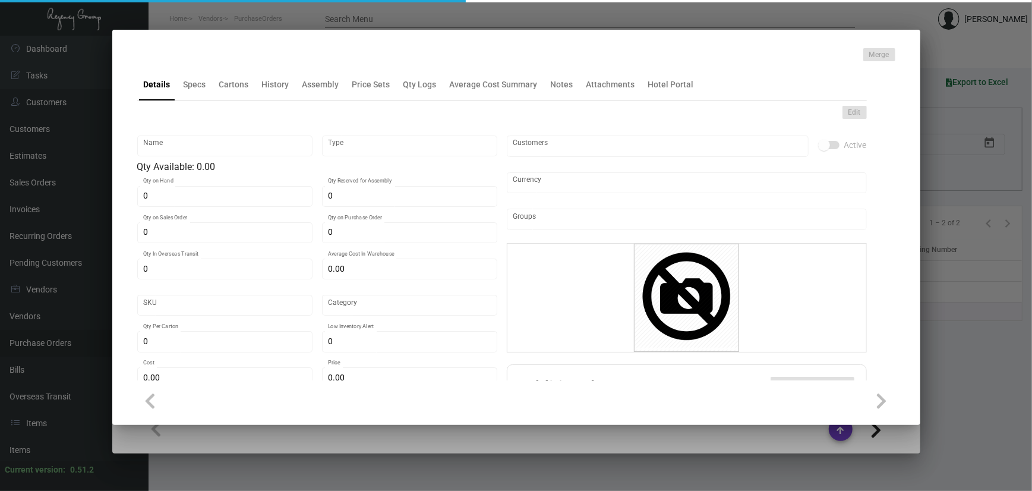
type input "Chalkboard Pencil"
type input "Inventory"
type input "6,600"
type input "1,000"
type input "$ 3.75"
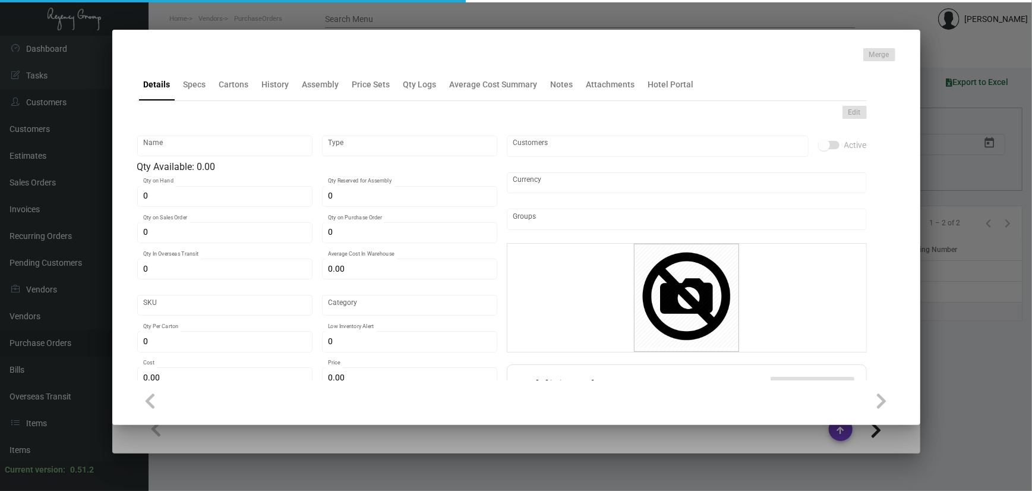
type input "508"
type input "Overseas"
type input "2,500"
type input "$ 0.90"
type input "$ 1.40"
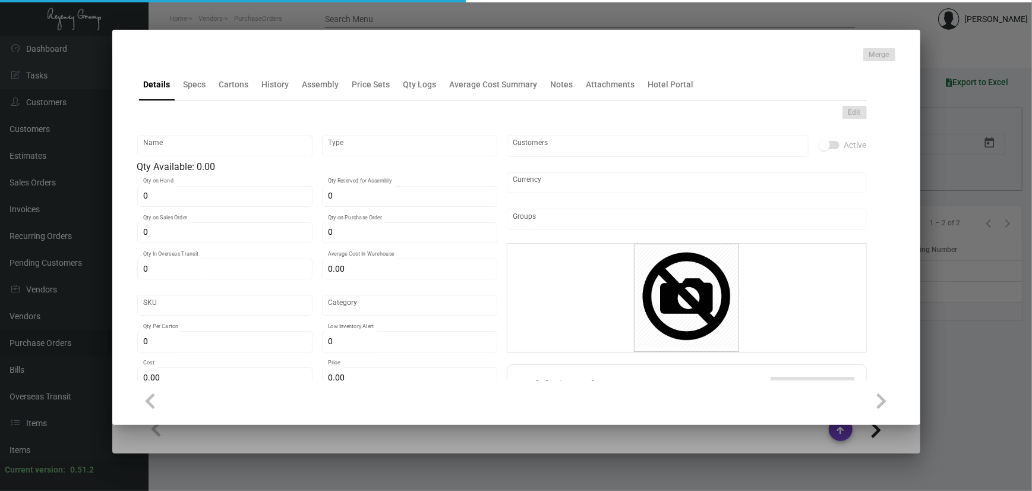
checkbox input "true"
type input "United States Dollar $"
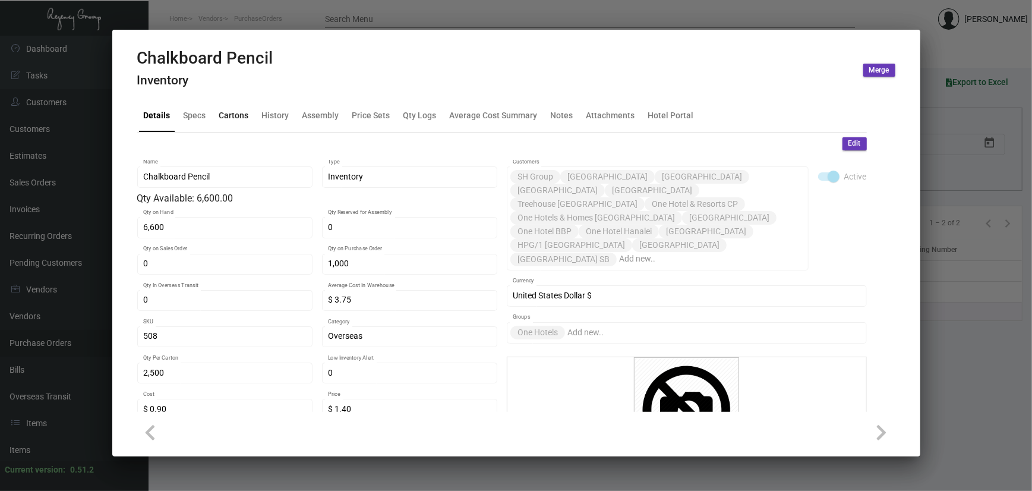
click at [234, 121] on div "Cartons" at bounding box center [234, 115] width 30 height 12
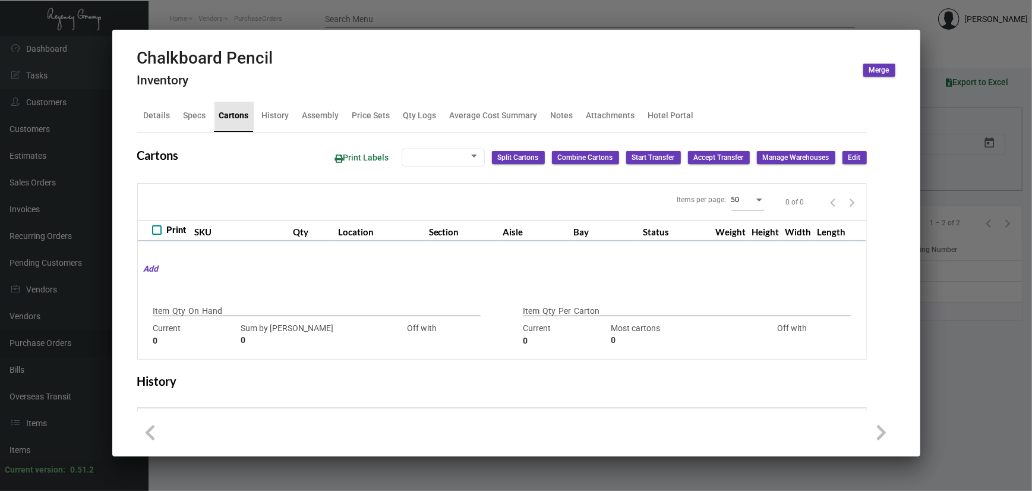
type input "6,600"
type input "8470"
type input "-1870"
type input "2,500"
type input "2500"
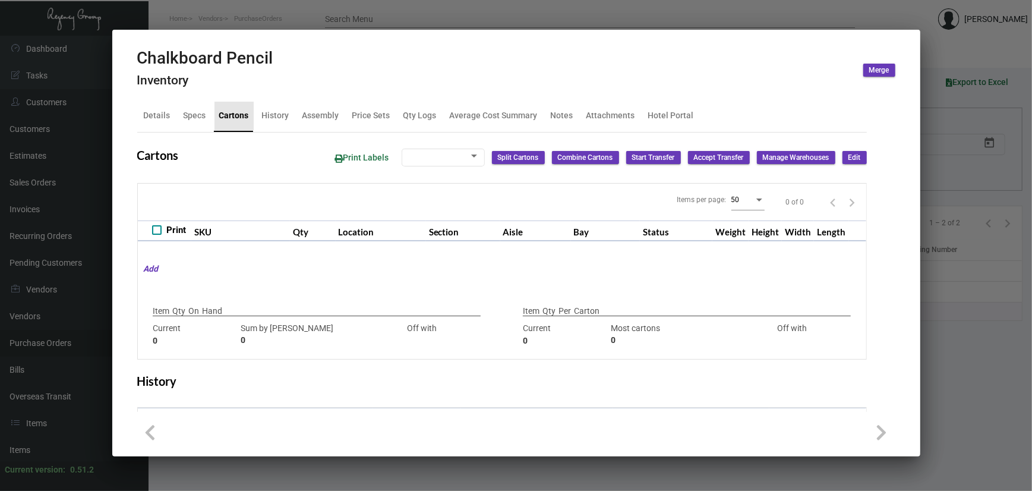
type input "0"
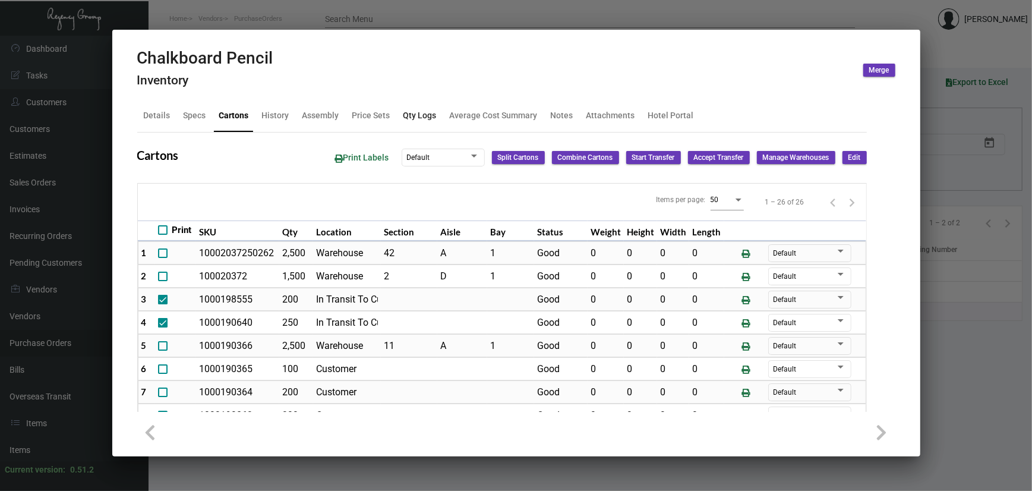
click at [411, 118] on div "Qty Logs" at bounding box center [419, 115] width 33 height 12
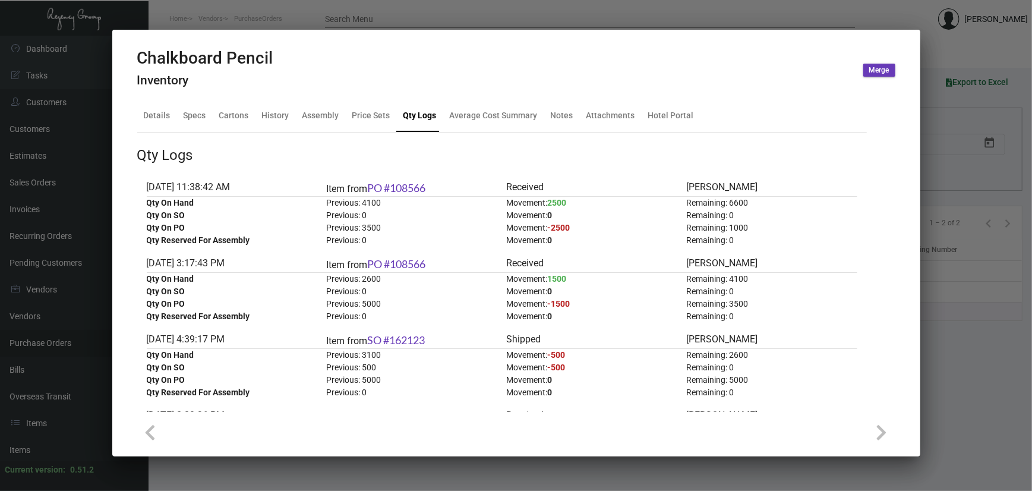
click at [378, 10] on div at bounding box center [516, 245] width 1032 height 491
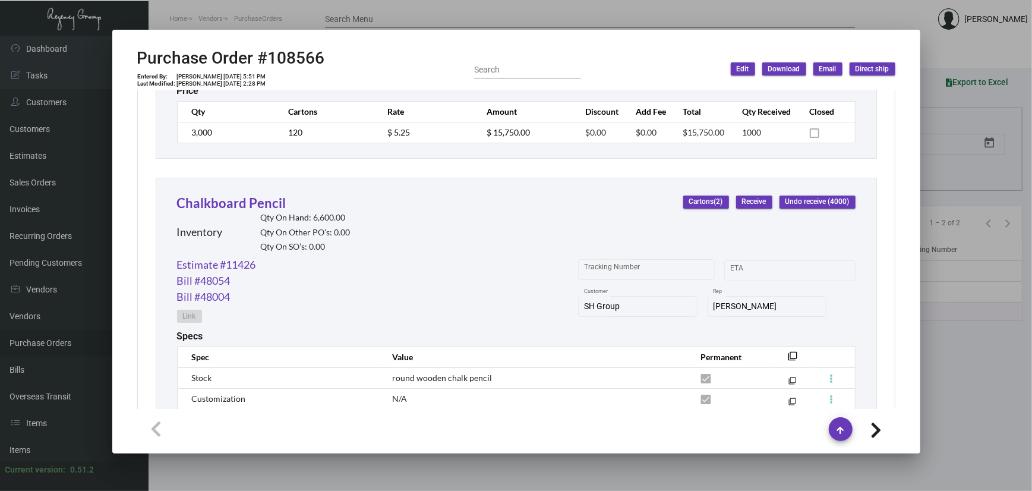
click at [10, 421] on div at bounding box center [516, 245] width 1032 height 491
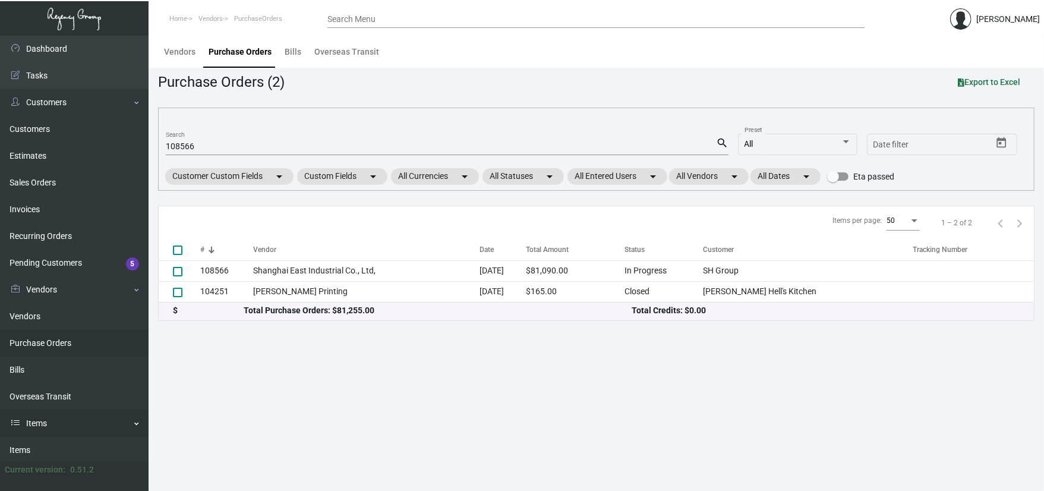
drag, startPoint x: 21, startPoint y: 440, endPoint x: 29, endPoint y: 432, distance: 10.5
click at [23, 438] on link "Items" at bounding box center [74, 450] width 149 height 27
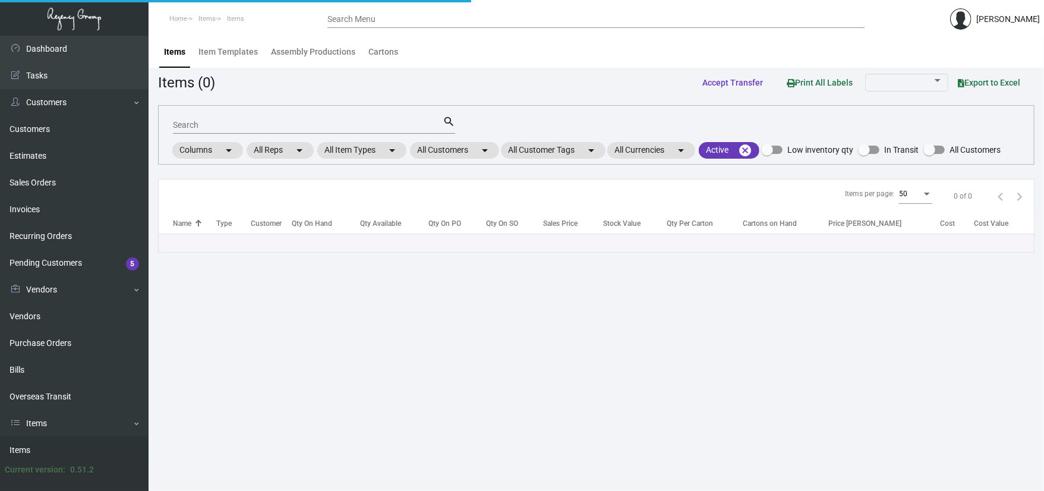
click at [225, 124] on input "Search" at bounding box center [308, 126] width 270 height 10
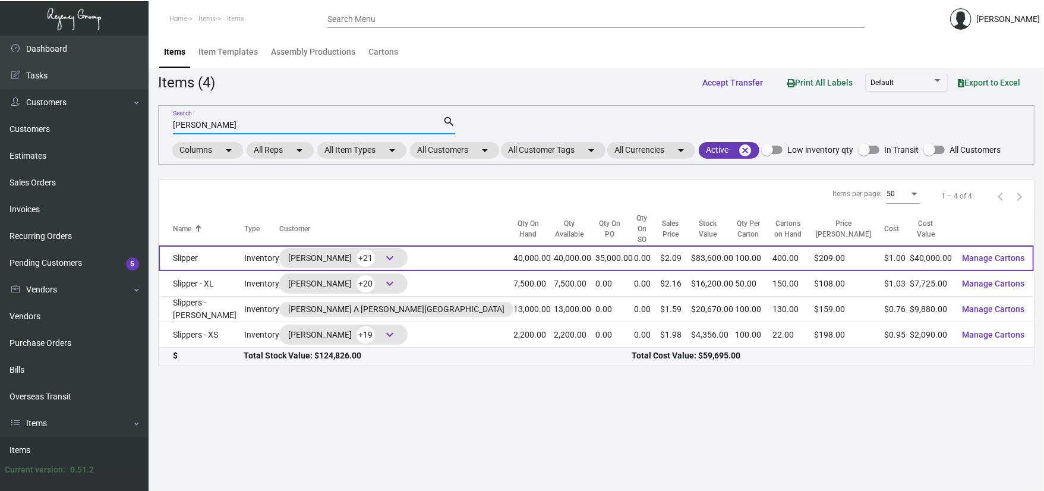
type input "SLIPPER THOMPSON"
click at [239, 245] on td "Slipper" at bounding box center [202, 258] width 86 height 26
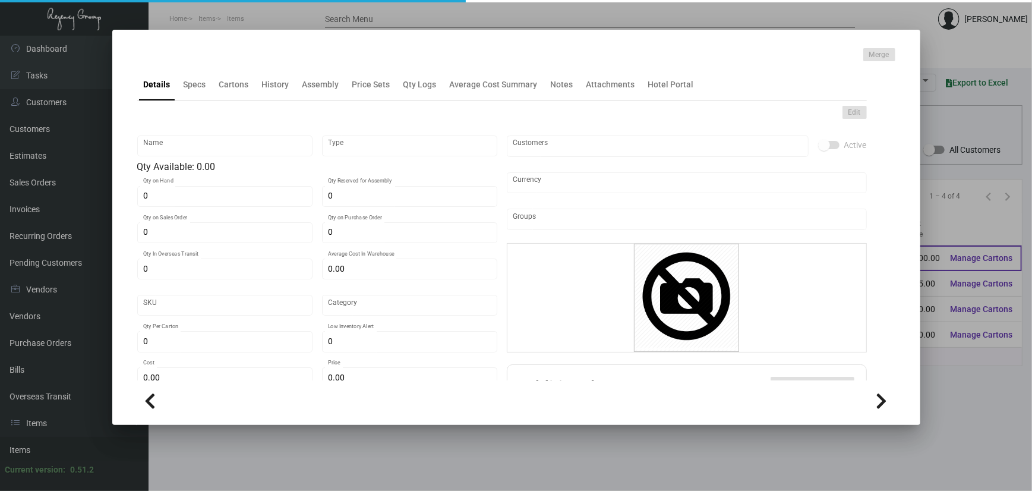
type input "Slipper"
type input "Inventory"
type input "40,000"
type input "35,000"
type input "10,000"
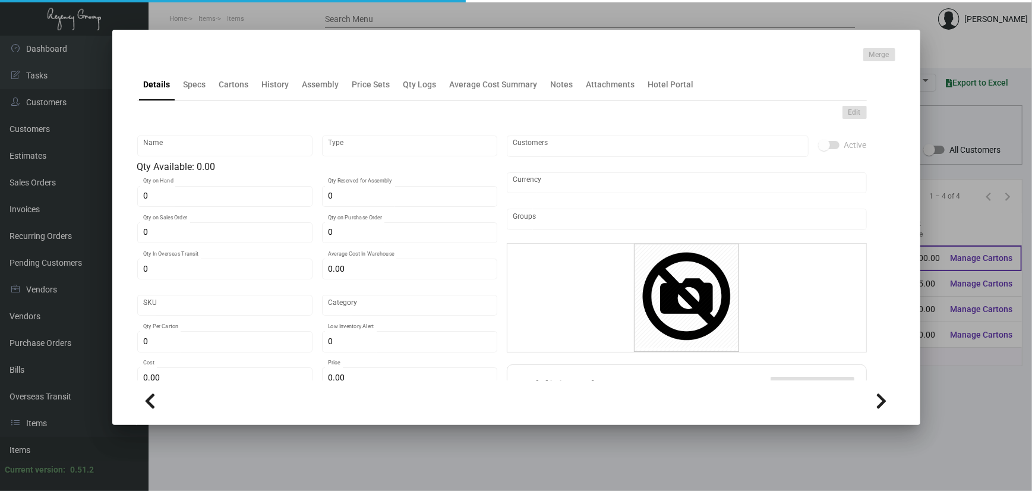
type input "$ 0.91751"
type input "3169"
type input "Overseas"
type input "100"
type input "4,500"
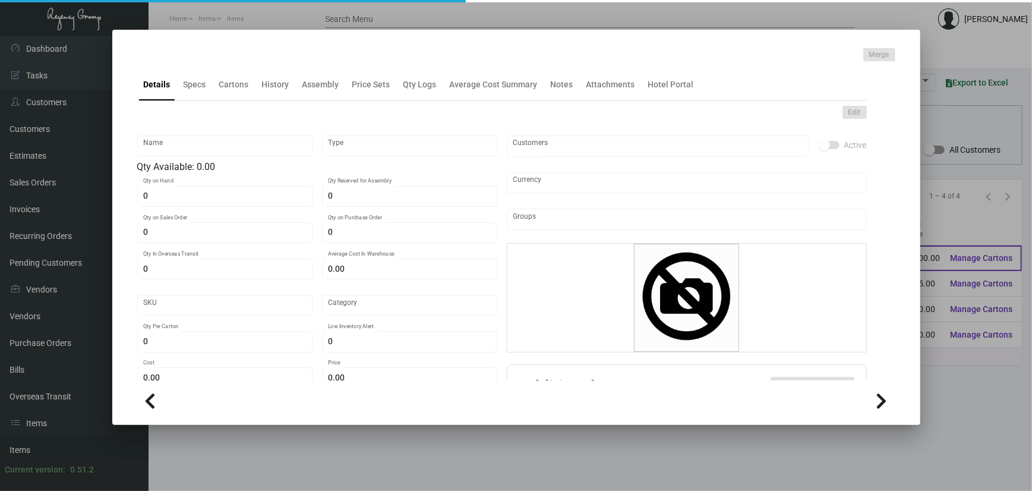
type input "$ 1.00"
type input "$ 2.09"
checkbox input "true"
type input "United States Dollar $"
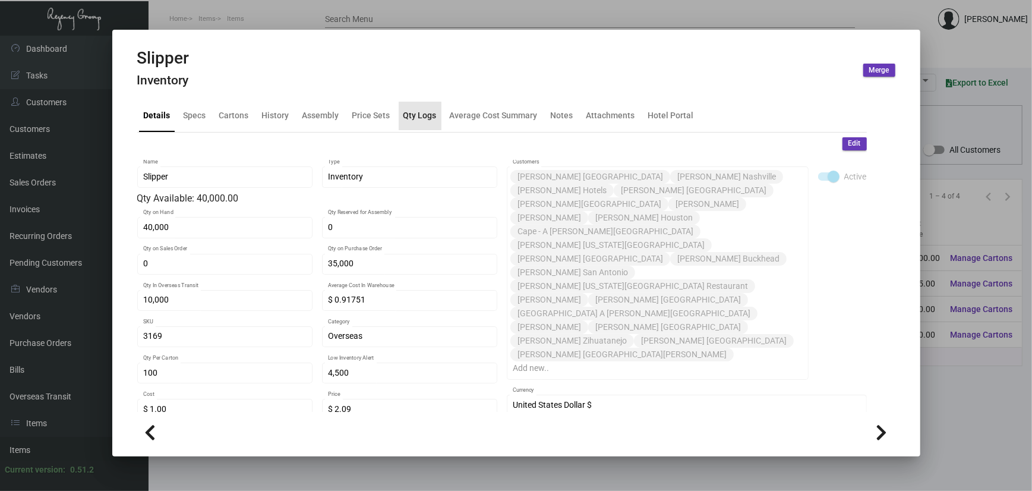
click at [434, 106] on div "Qty Logs" at bounding box center [420, 116] width 43 height 29
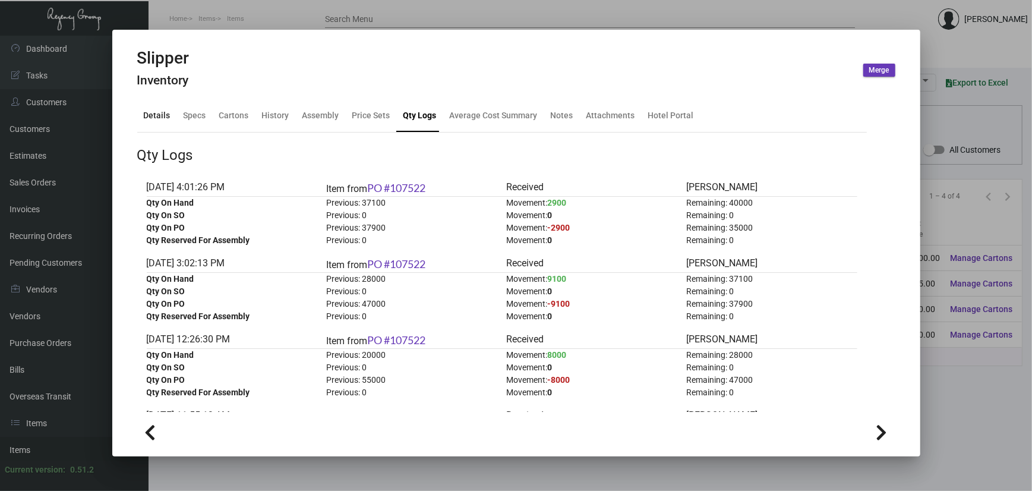
click at [154, 117] on div "Details" at bounding box center [157, 115] width 27 height 12
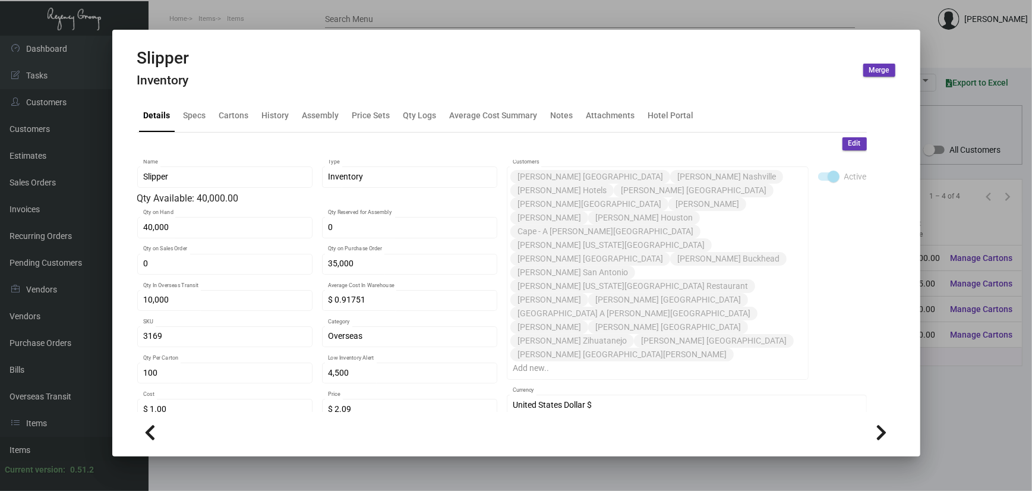
click at [946, 375] on div at bounding box center [516, 245] width 1032 height 491
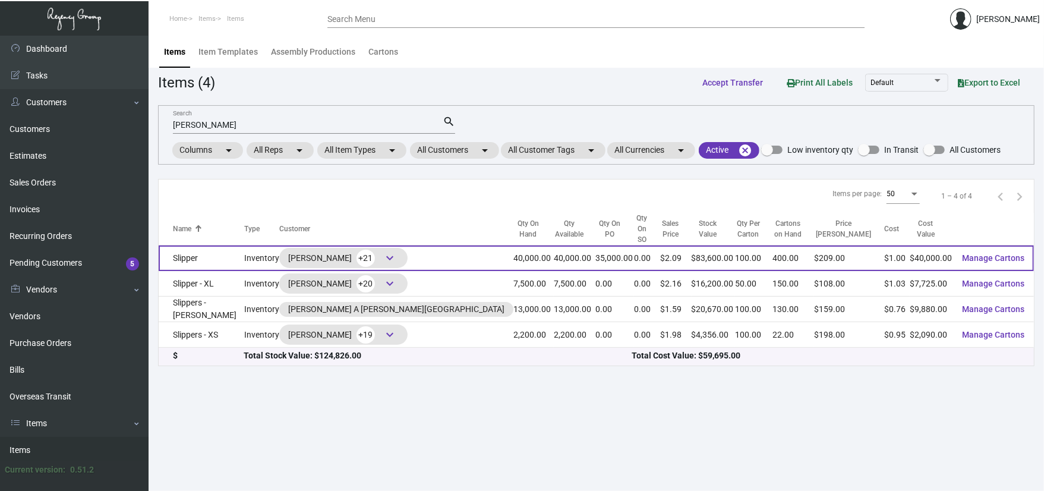
click at [212, 250] on td "Slipper" at bounding box center [202, 258] width 86 height 26
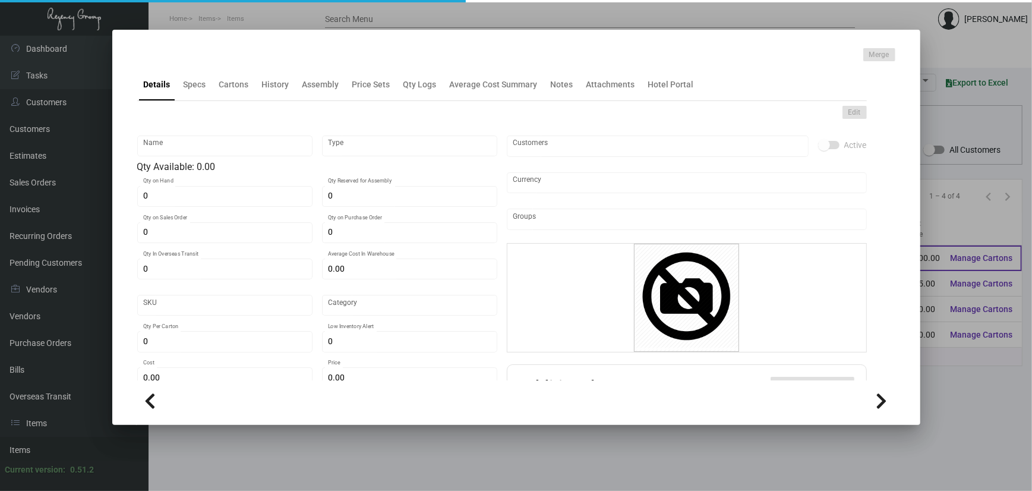
type input "Slipper"
type input "Inventory"
type input "40,000"
type input "35,000"
type input "10,000"
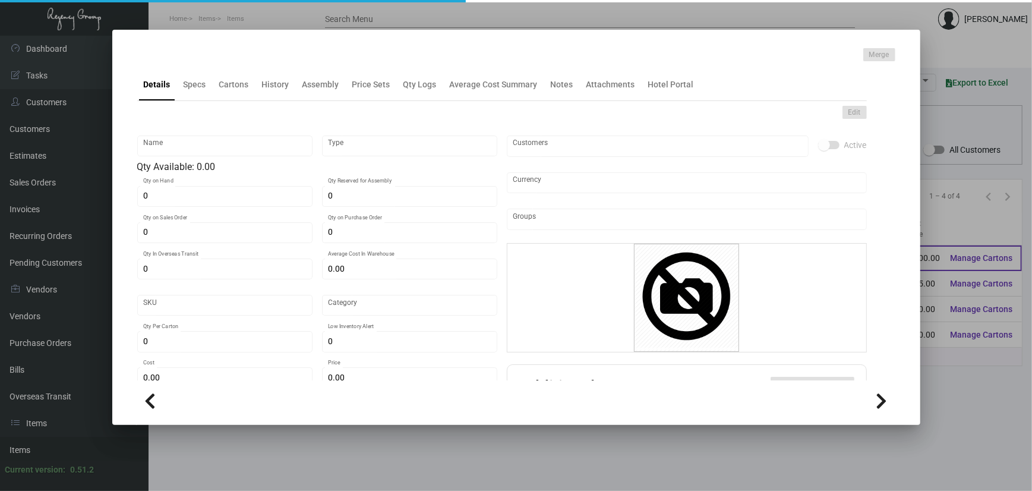
type input "$ 0.91751"
type input "3169"
type input "Overseas"
type input "100"
type input "4,500"
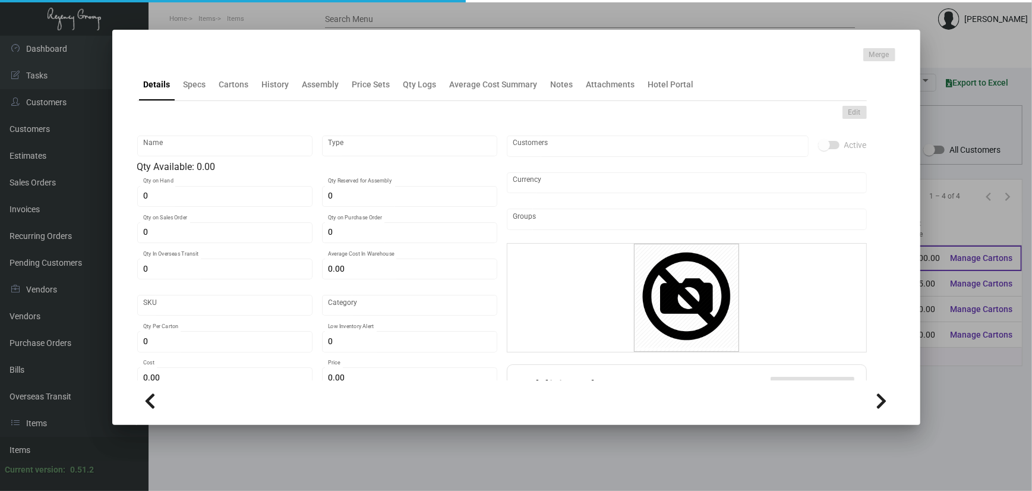
type input "$ 1.00"
type input "$ 2.09"
checkbox input "true"
type input "United States Dollar $"
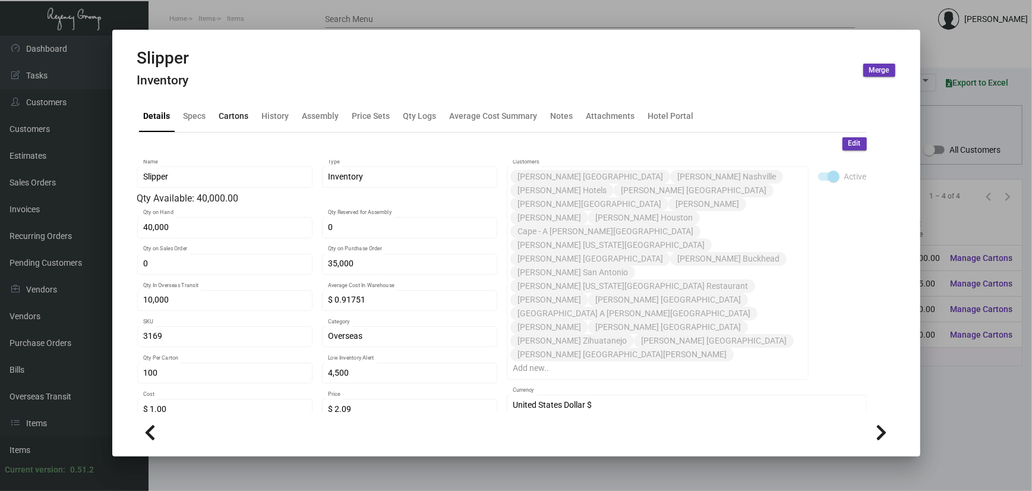
click at [227, 119] on div "Cartons" at bounding box center [234, 115] width 30 height 12
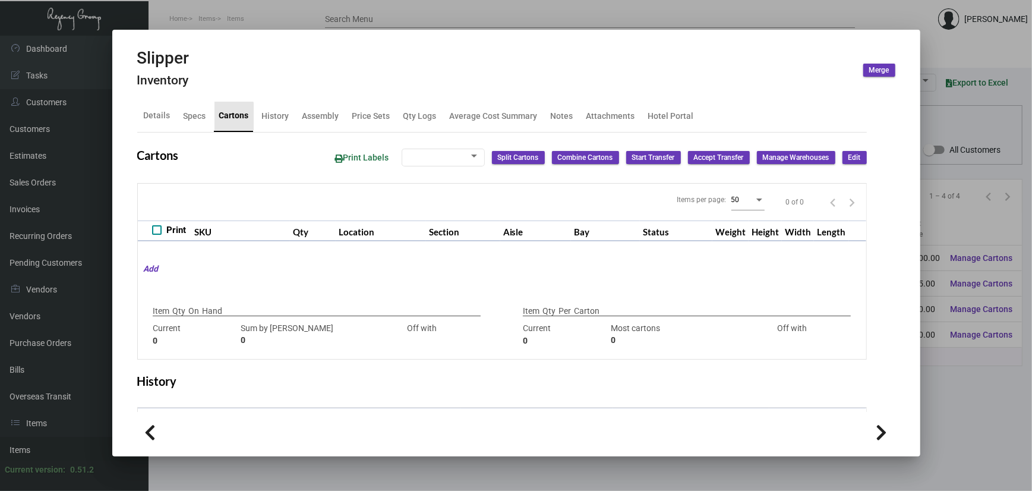
type input "40,000"
type input "5000"
type input "+35000"
type input "100"
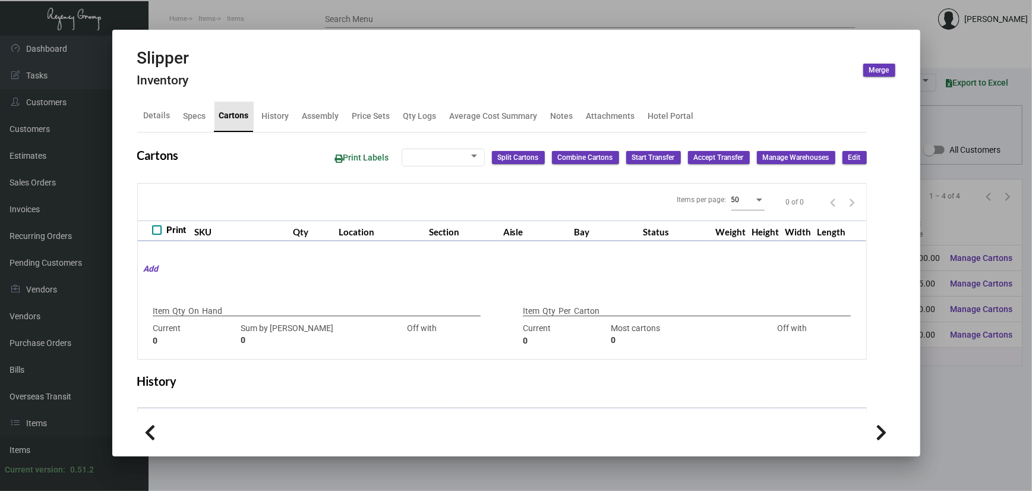
type input "0"
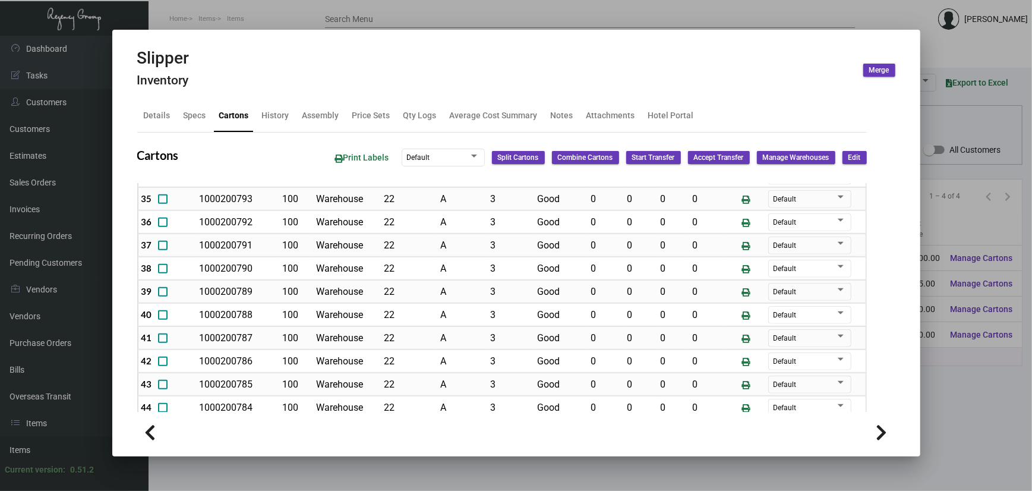
scroll to position [1001, 0]
click at [664, 466] on div at bounding box center [516, 245] width 1032 height 491
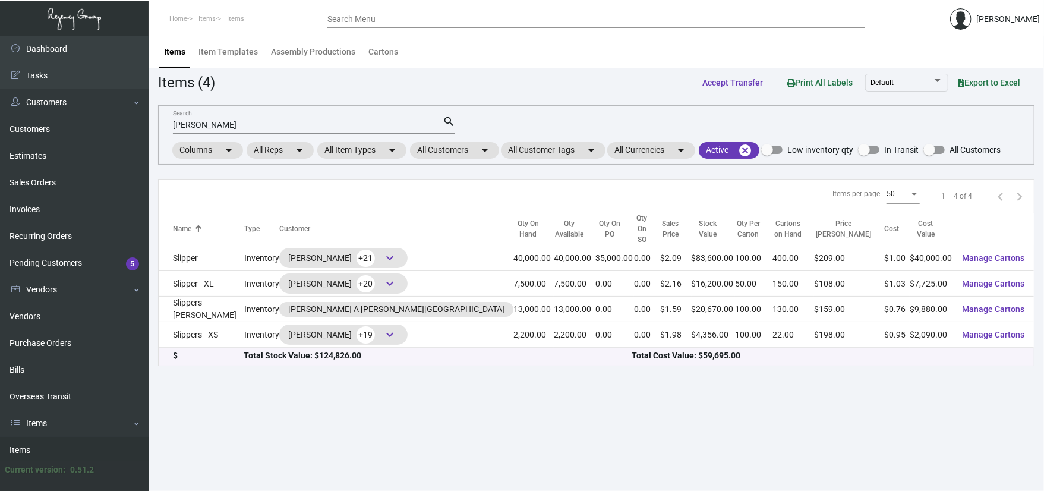
click at [421, 447] on main "Items Item Templates Assembly Productions Cartons Items (4) Accept Transfer Pri…" at bounding box center [596, 263] width 895 height 455
click at [274, 400] on main "Items Item Templates Assembly Productions Cartons Items (4) Accept Transfer Pri…" at bounding box center [596, 263] width 895 height 455
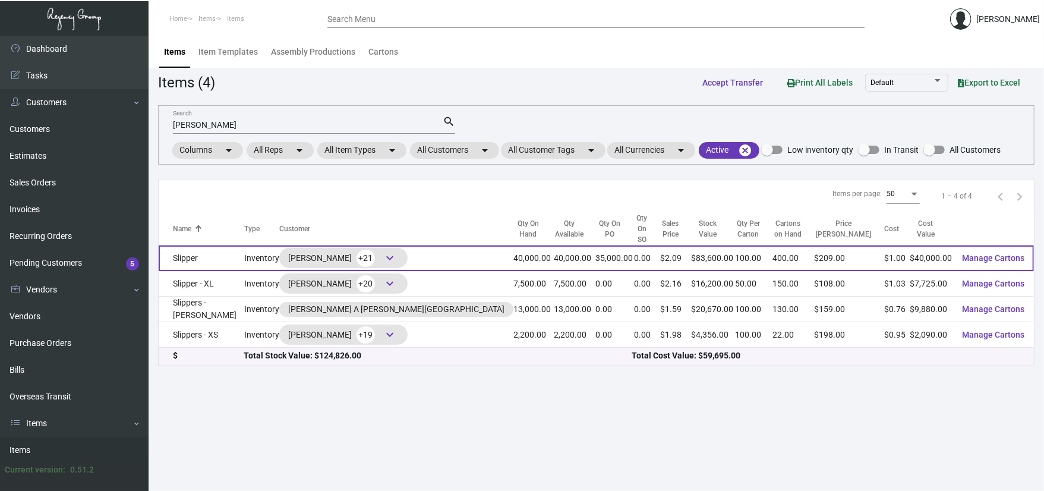
click at [193, 245] on td "Slipper" at bounding box center [202, 258] width 86 height 26
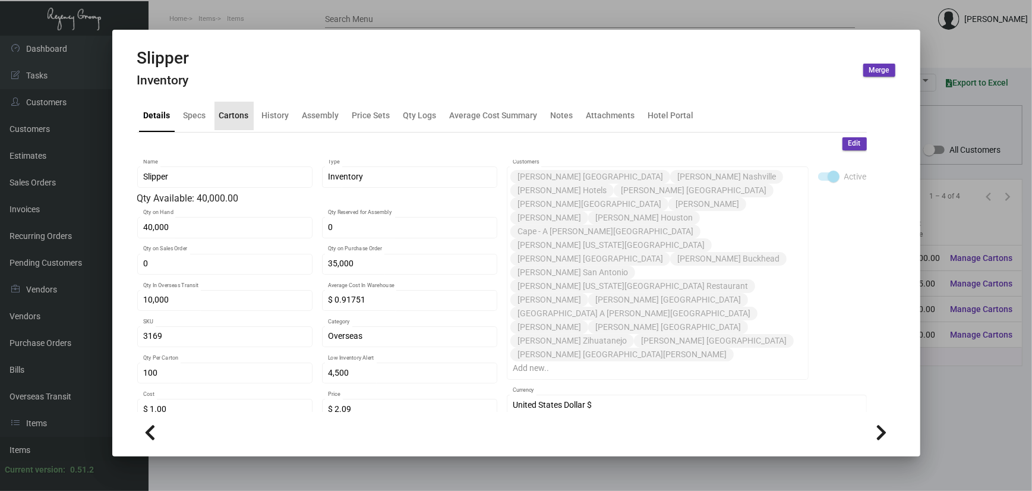
click at [241, 115] on div "Cartons" at bounding box center [234, 115] width 30 height 12
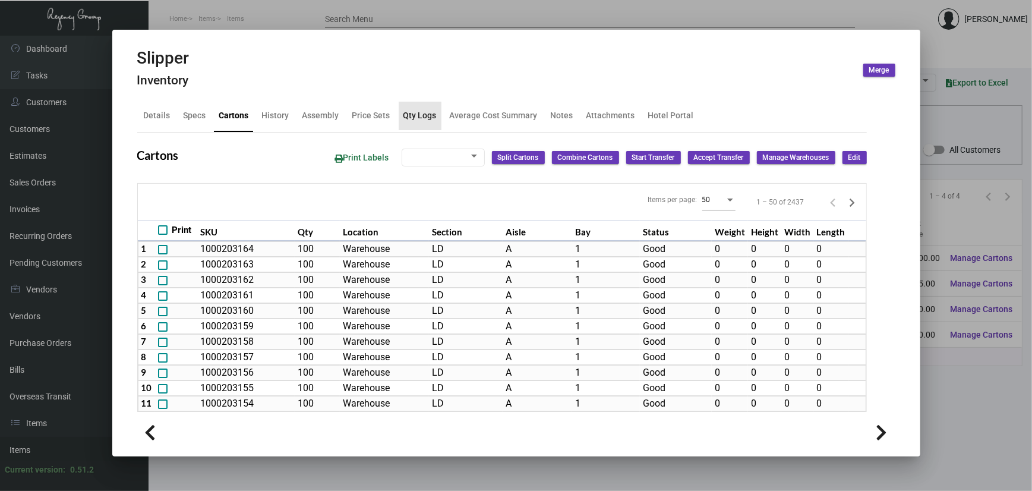
click at [426, 117] on div "Qty Logs" at bounding box center [419, 115] width 33 height 12
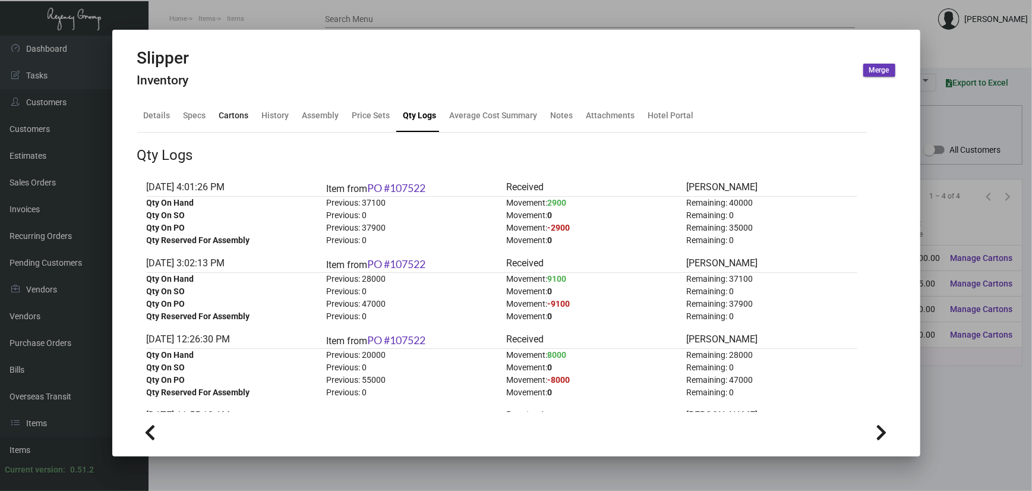
click at [240, 106] on div "Cartons" at bounding box center [233, 116] width 39 height 29
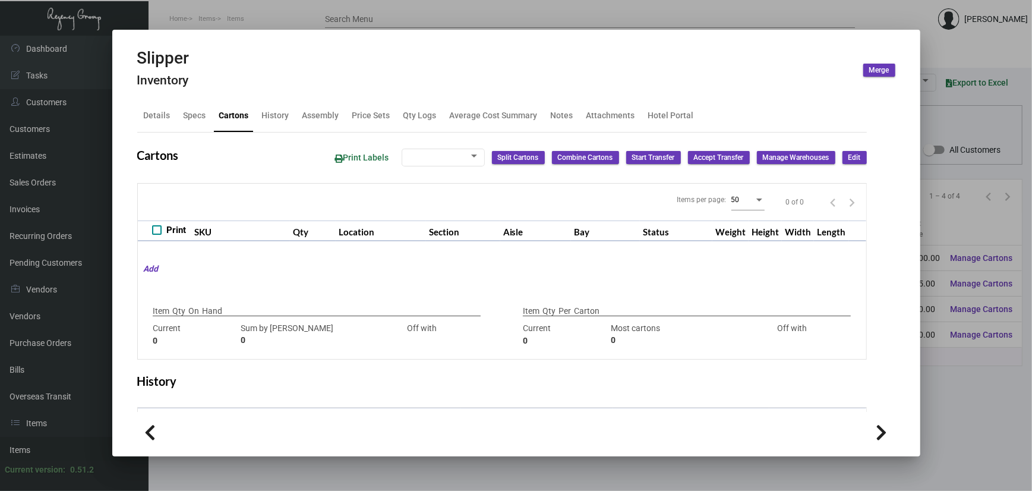
type input "40,000"
type input "5000"
type input "+35000"
type input "100"
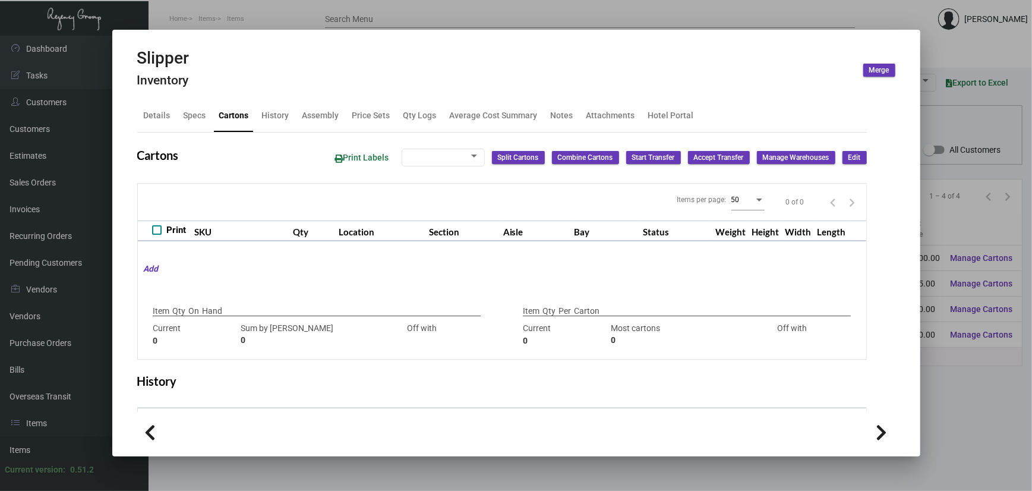
type input "0"
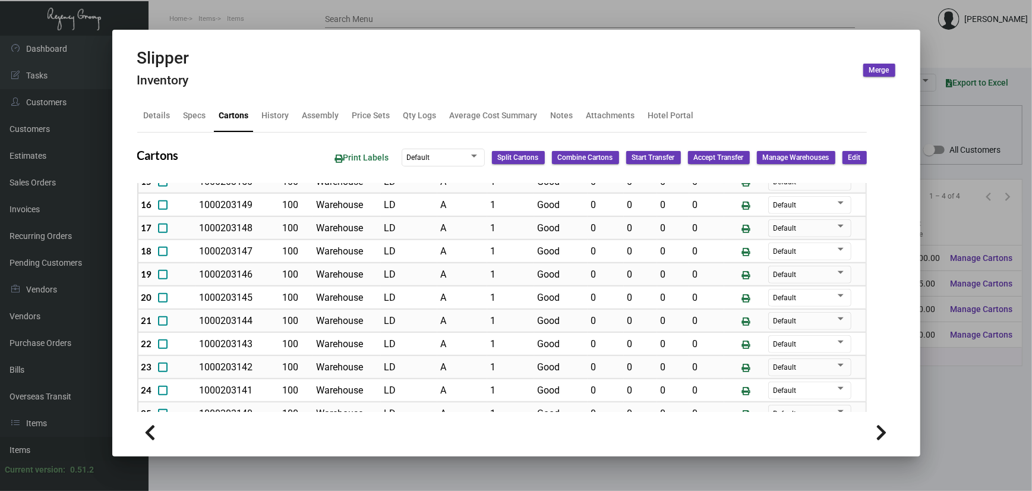
scroll to position [633, 0]
